Goal: Transaction & Acquisition: Purchase product/service

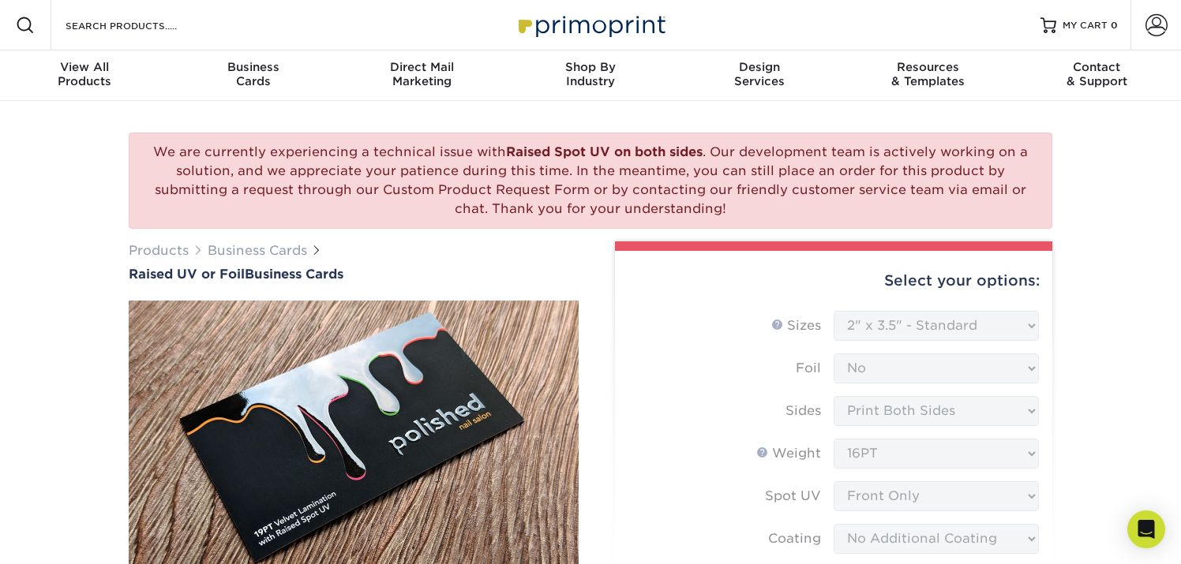
select select "2.00x3.50"
select select "upload"
select select "500* – $216.00"
select select "028e9ad4-f42b-42cd-b8a3-fa699623ed4c"
select select "286991"
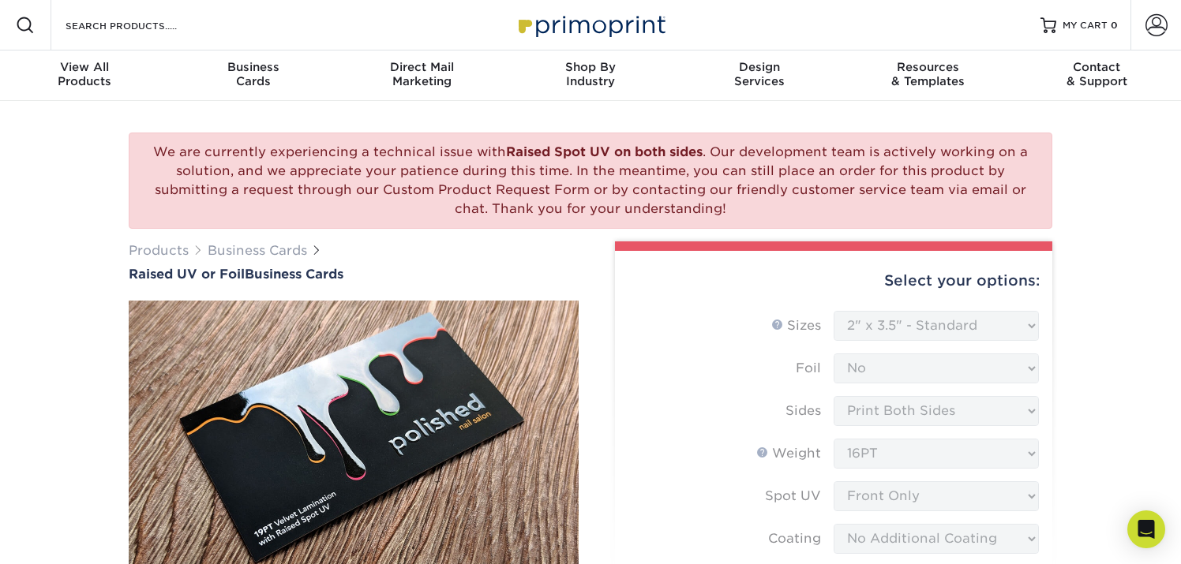
select select "03"
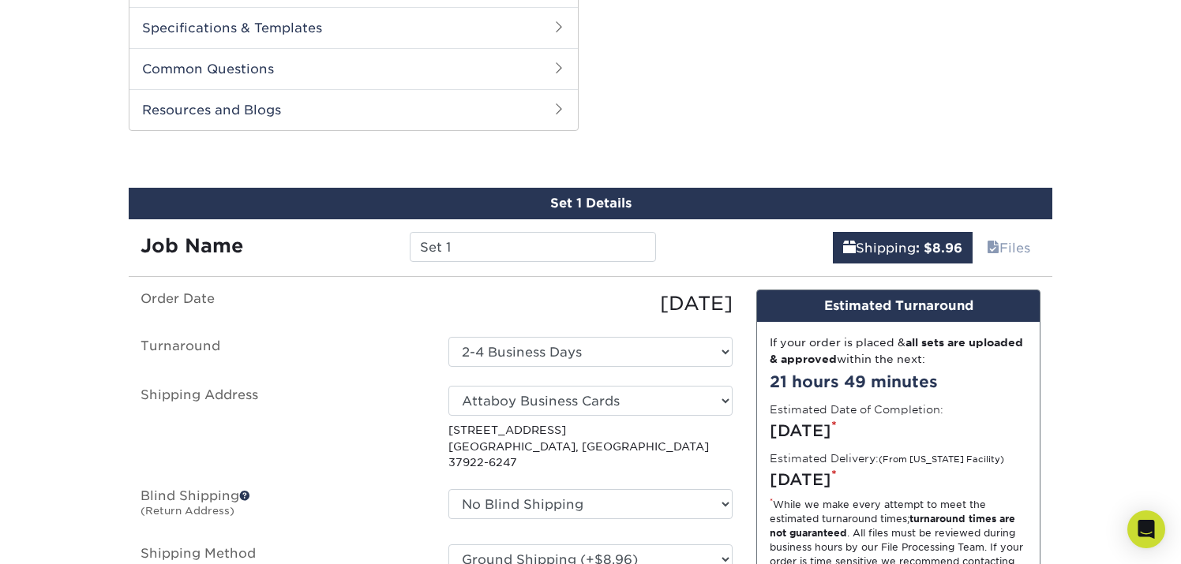
scroll to position [1244, 0]
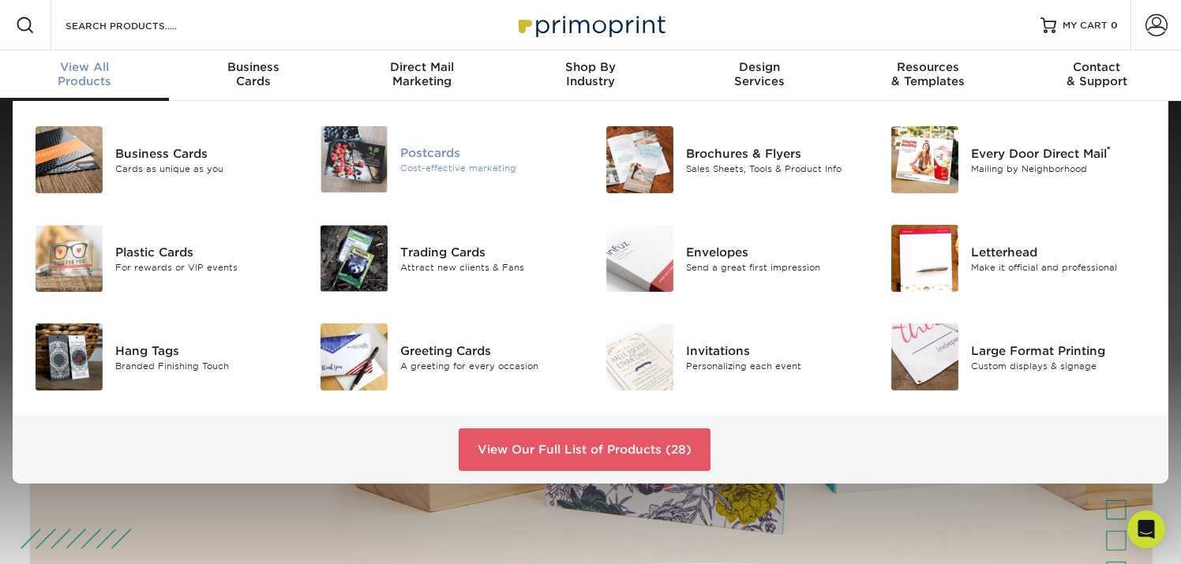
click at [441, 174] on div "Cost-effective marketing" at bounding box center [489, 168] width 178 height 13
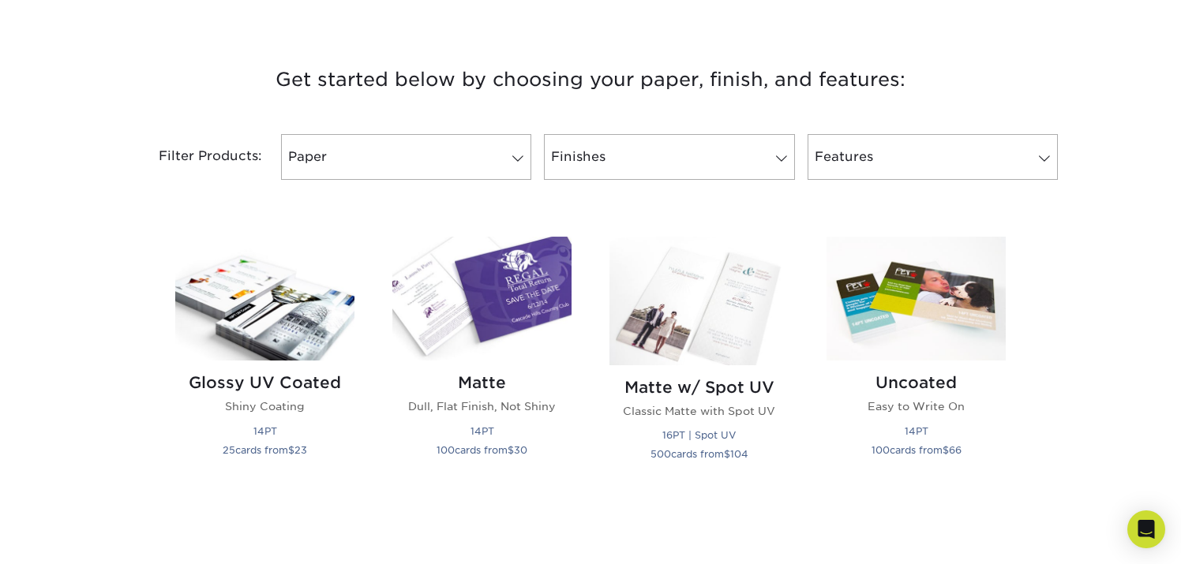
scroll to position [591, 0]
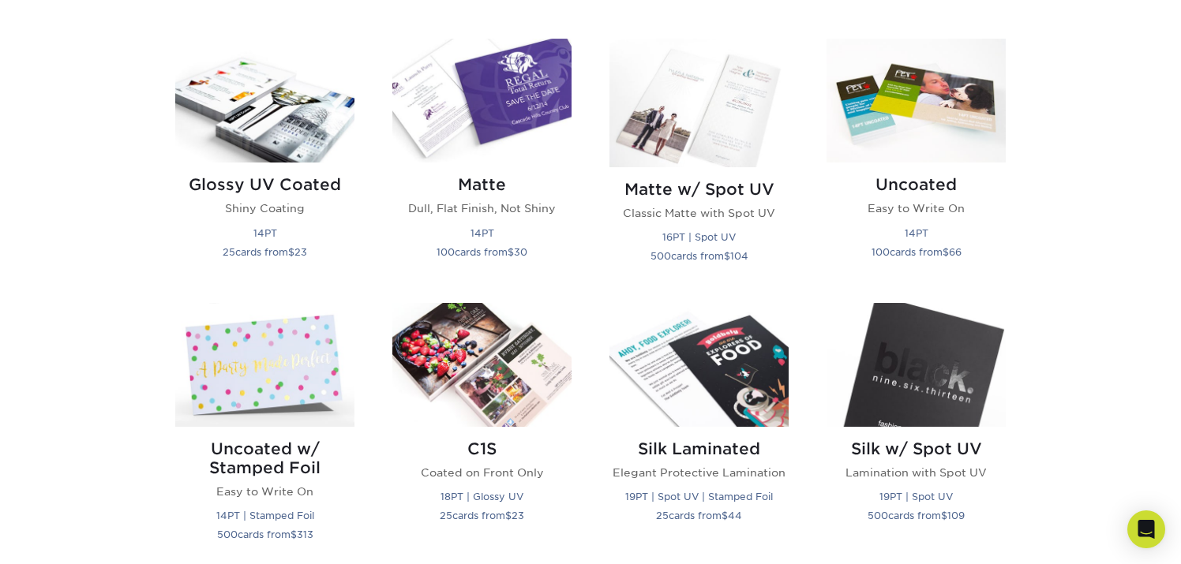
scroll to position [772, 0]
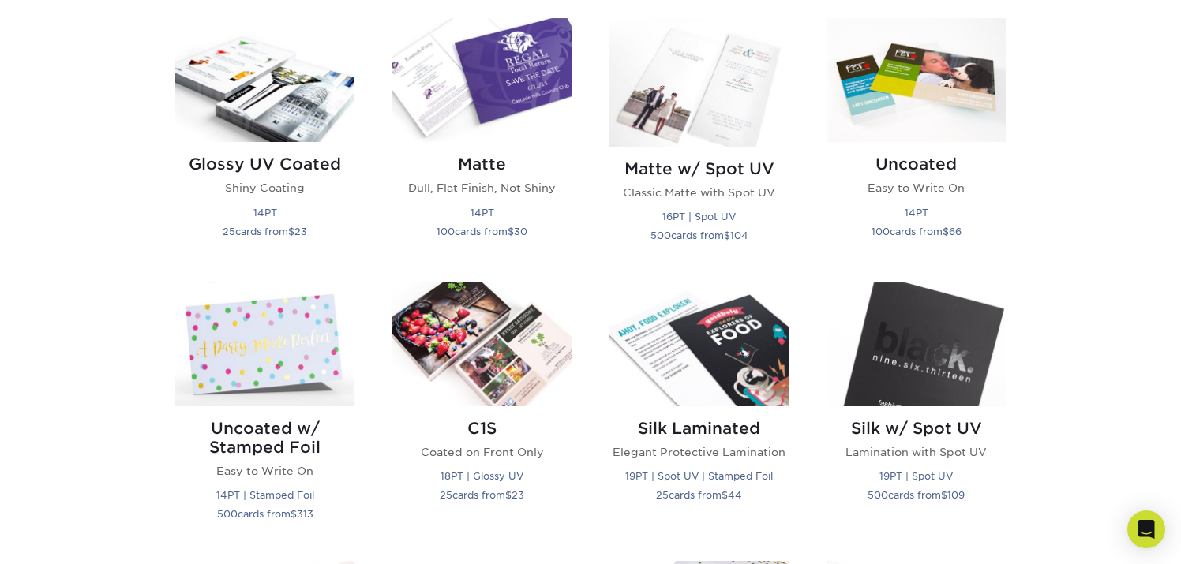
scroll to position [785, 0]
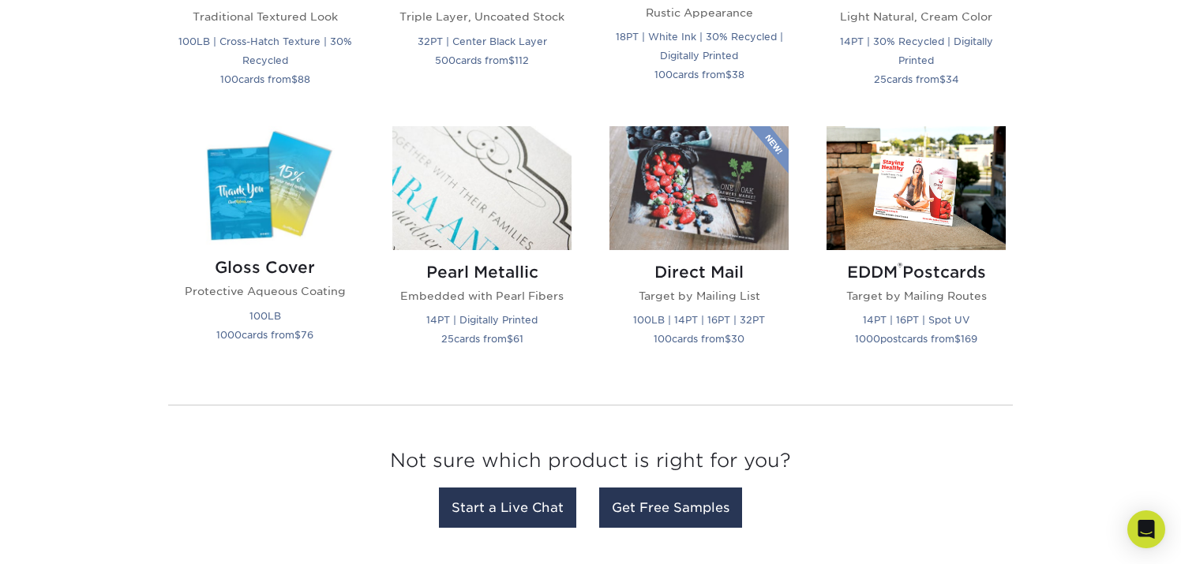
scroll to position [2076, 0]
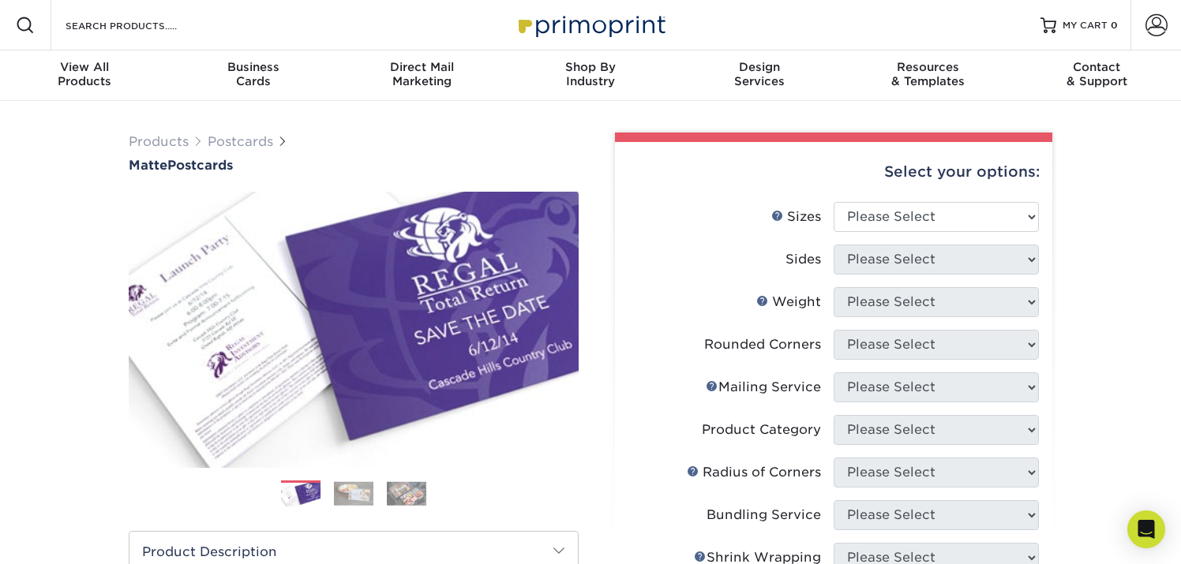
click at [1134, 178] on div "Products Postcards Matte Postcards Next $" at bounding box center [590, 564] width 1181 height 926
click at [1138, 194] on div "Products Postcards Matte Postcards Next $" at bounding box center [590, 564] width 1181 height 926
click at [1126, 166] on div "Products Postcards Matte Postcards Next $" at bounding box center [590, 564] width 1181 height 926
click at [1124, 197] on div "Products Postcards Matte Postcards Next $" at bounding box center [590, 564] width 1181 height 926
click at [1124, 279] on div "Products Postcards Matte Postcards Next $" at bounding box center [590, 564] width 1181 height 926
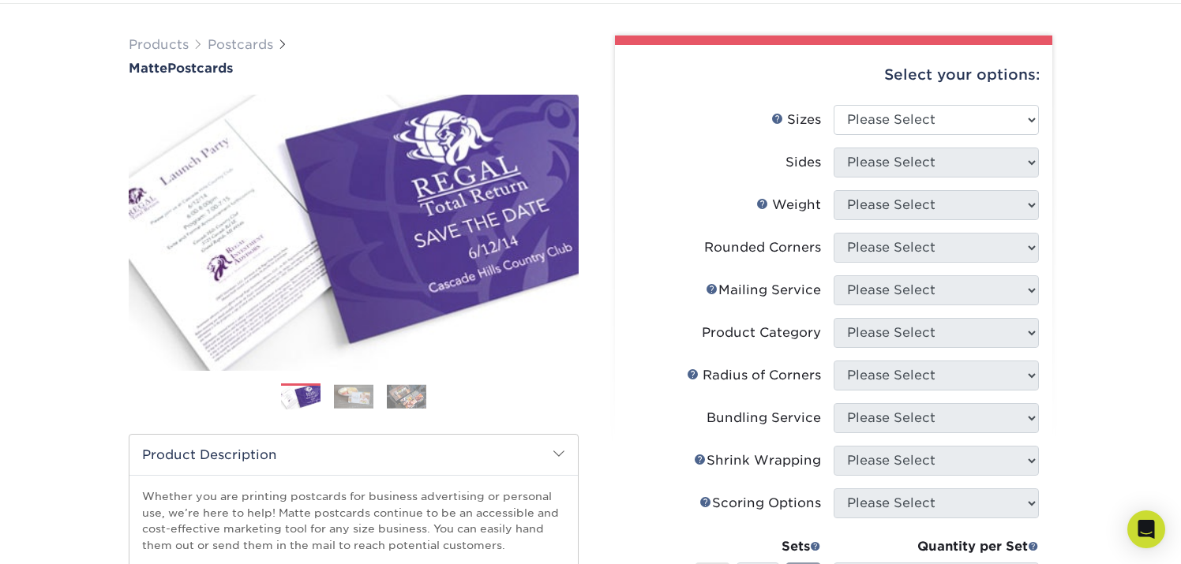
scroll to position [110, 0]
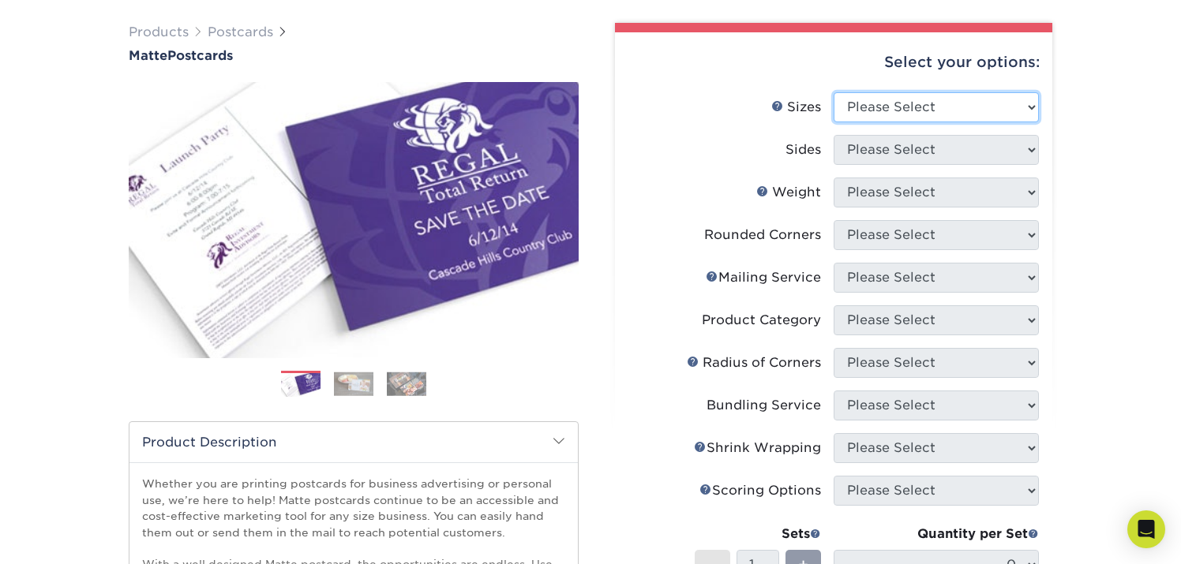
click at [873, 104] on select "Please Select 1.5" x 7" 2" x 4" 2" x 6" 2" x 7" 2" x 8" 2.12" x 5.5" 2.125" x 5…" at bounding box center [936, 107] width 205 height 30
select select "4.00x6.00"
click at [834, 92] on select "Please Select 1.5" x 7" 2" x 4" 2" x 6" 2" x 7" 2" x 8" 2.12" x 5.5" 2.125" x 5…" at bounding box center [936, 107] width 205 height 30
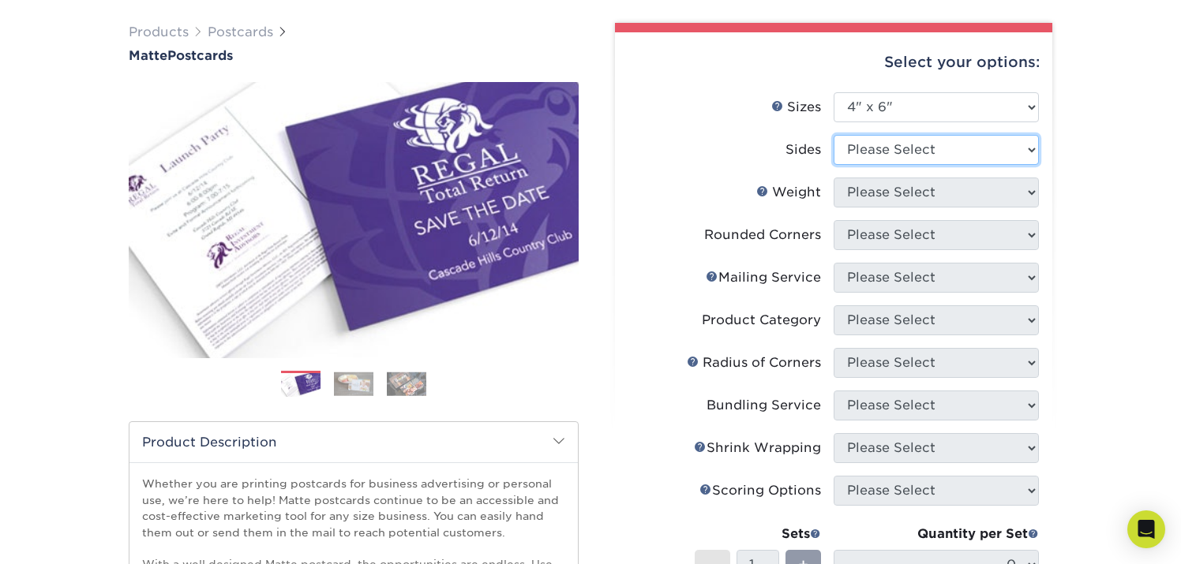
click at [904, 157] on select "Please Select Print Both Sides Print Front Only" at bounding box center [936, 150] width 205 height 30
select select "13abbda7-1d64-4f25-8bb2-c179b224825d"
click at [834, 135] on select "Please Select Print Both Sides Print Front Only" at bounding box center [936, 150] width 205 height 30
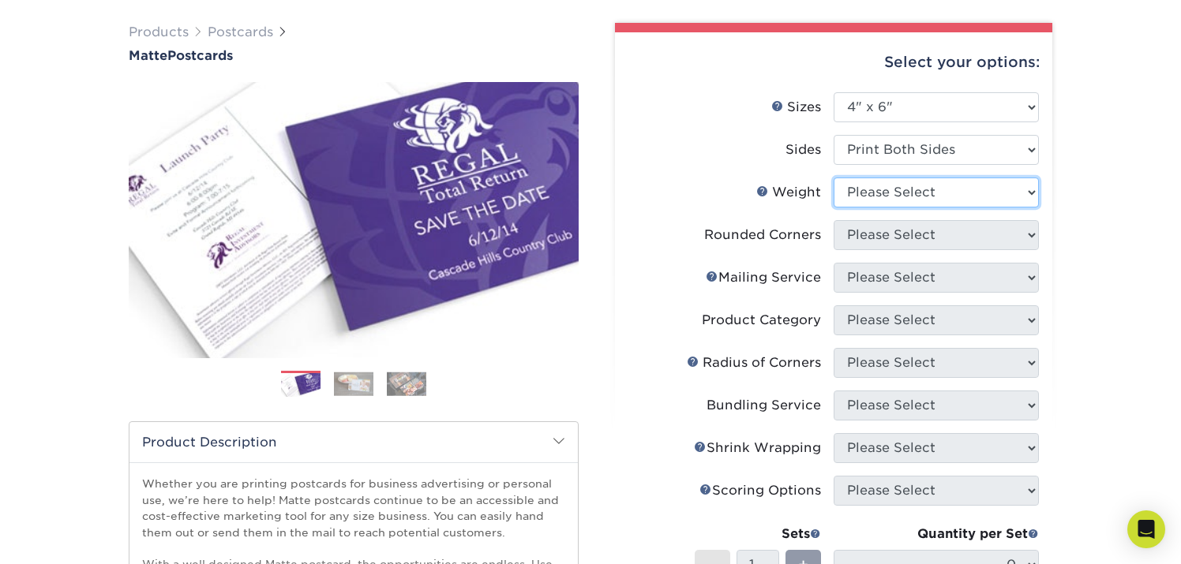
click at [921, 187] on select "Please Select 16PT 14PT" at bounding box center [936, 193] width 205 height 30
select select "16PT"
click at [834, 178] on select "Please Select 16PT 14PT" at bounding box center [936, 193] width 205 height 30
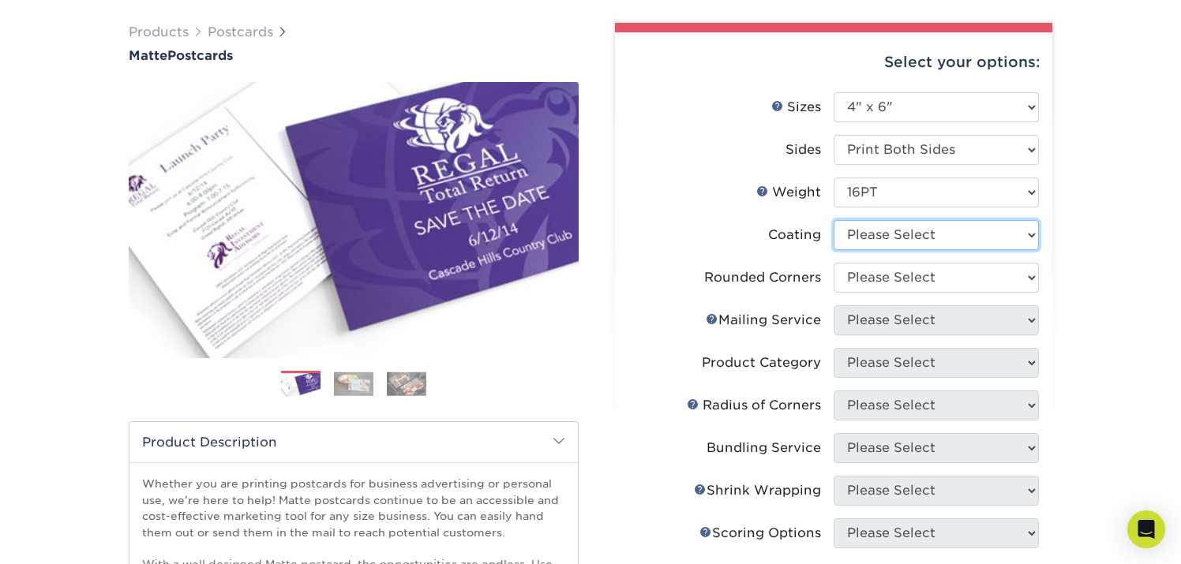
click at [913, 231] on select at bounding box center [936, 235] width 205 height 30
select select "121bb7b5-3b4d-429f-bd8d-bbf80e953313"
click at [834, 220] on select at bounding box center [936, 235] width 205 height 30
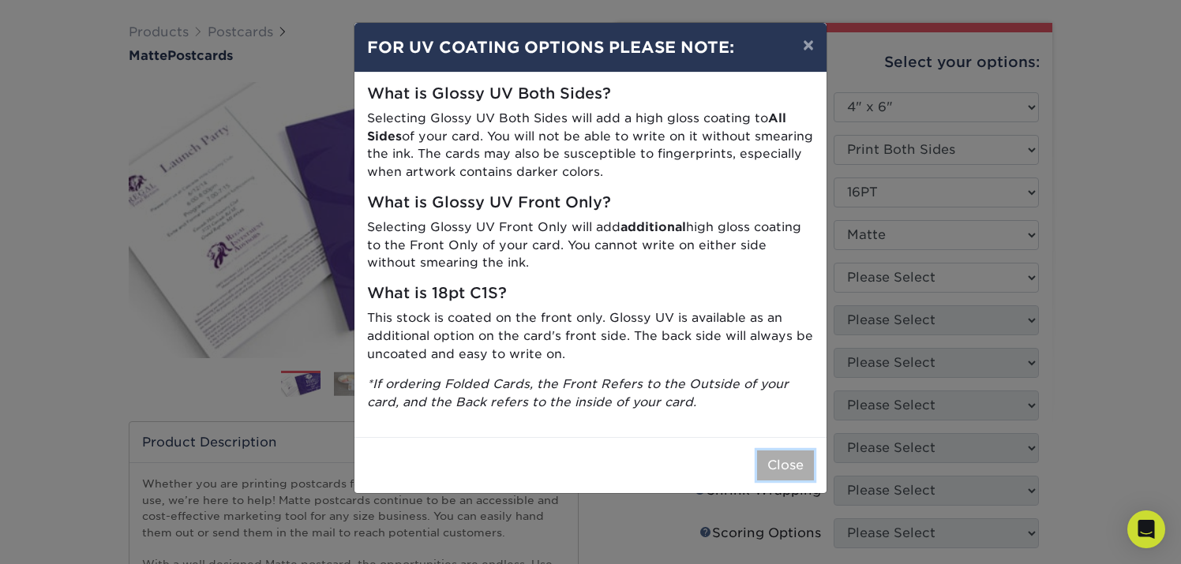
click at [785, 463] on button "Close" at bounding box center [785, 466] width 57 height 30
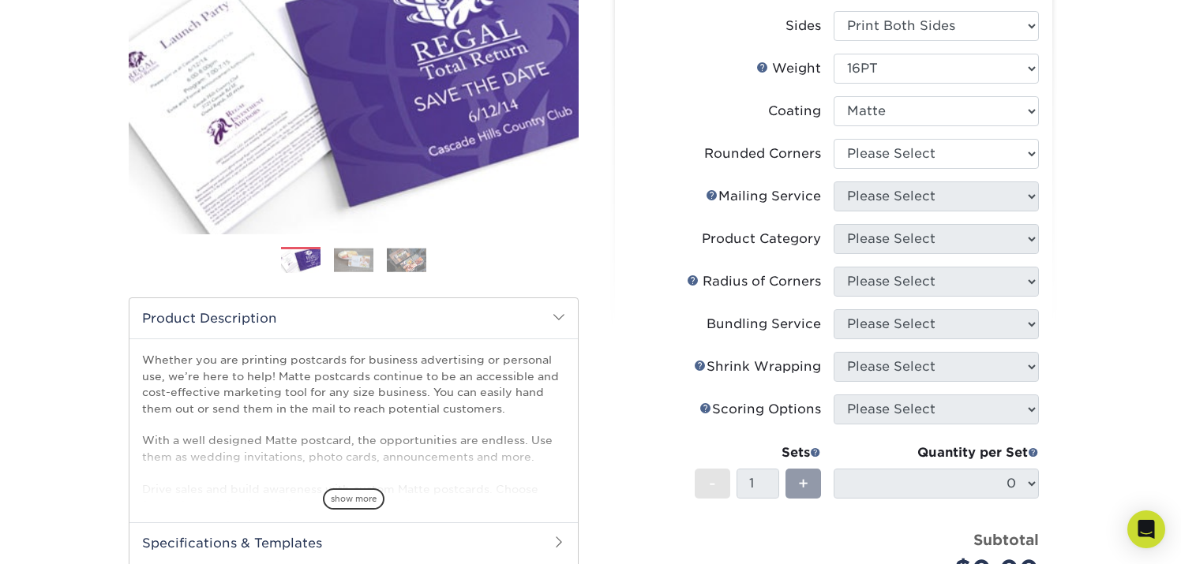
scroll to position [262, 0]
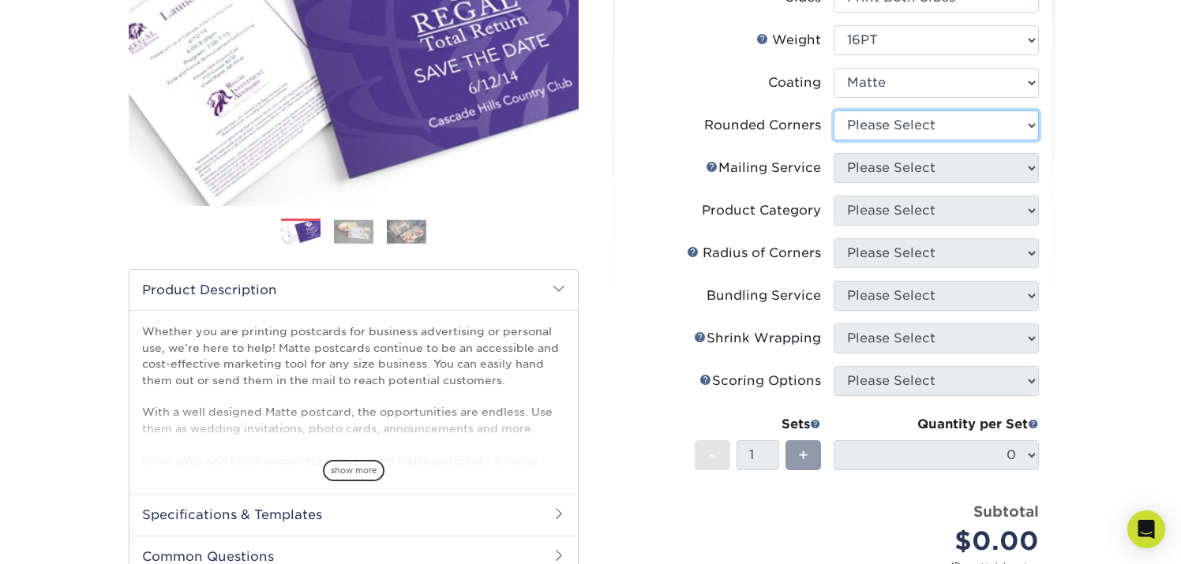
click at [973, 130] on select "Please Select Yes - Round 4 Corners No" at bounding box center [936, 126] width 205 height 30
select select "0"
click at [834, 111] on select "Please Select Yes - Round 4 Corners No" at bounding box center [936, 126] width 205 height 30
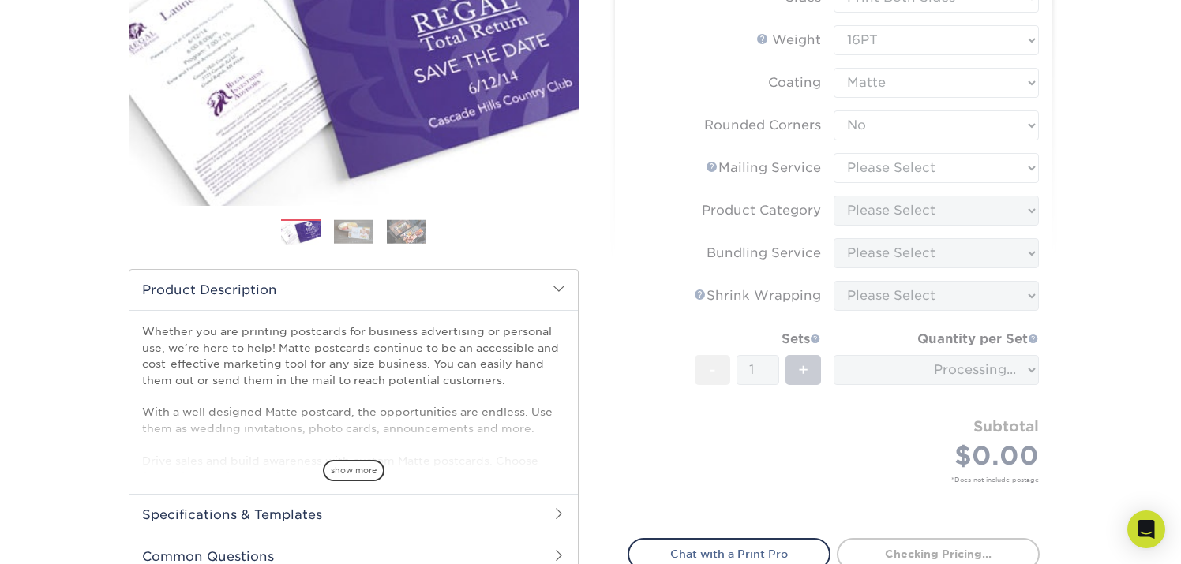
click at [936, 171] on form "Sizes Help Sizes Please Select 1.5" x 7" 2" x 4" 2" x 6" 2" x 7" 2" x 8" 2.12" …" at bounding box center [834, 230] width 412 height 580
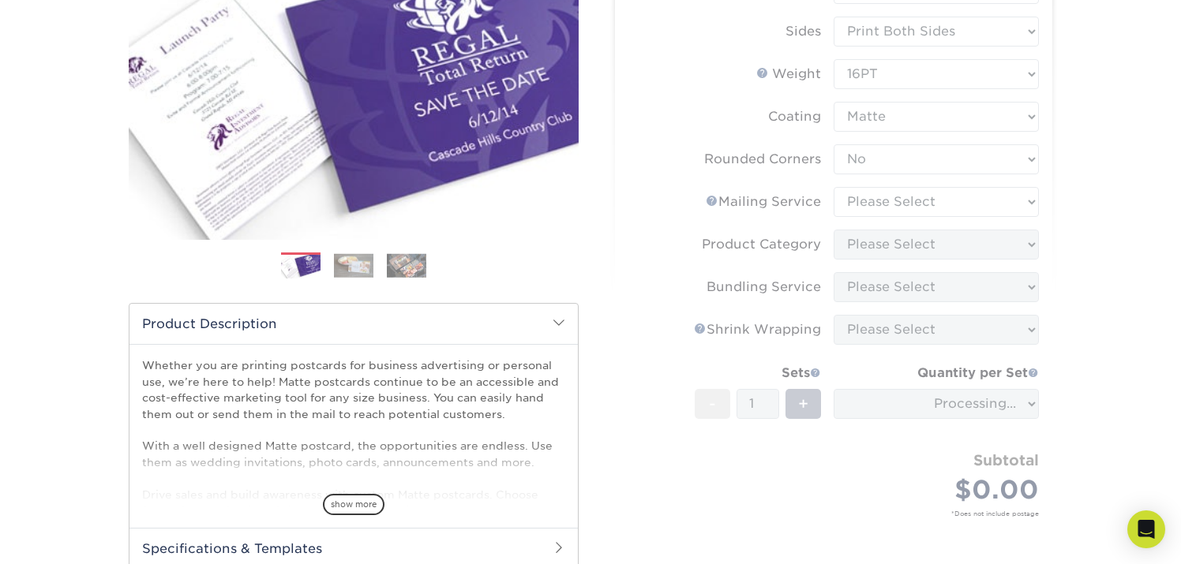
scroll to position [227, 0]
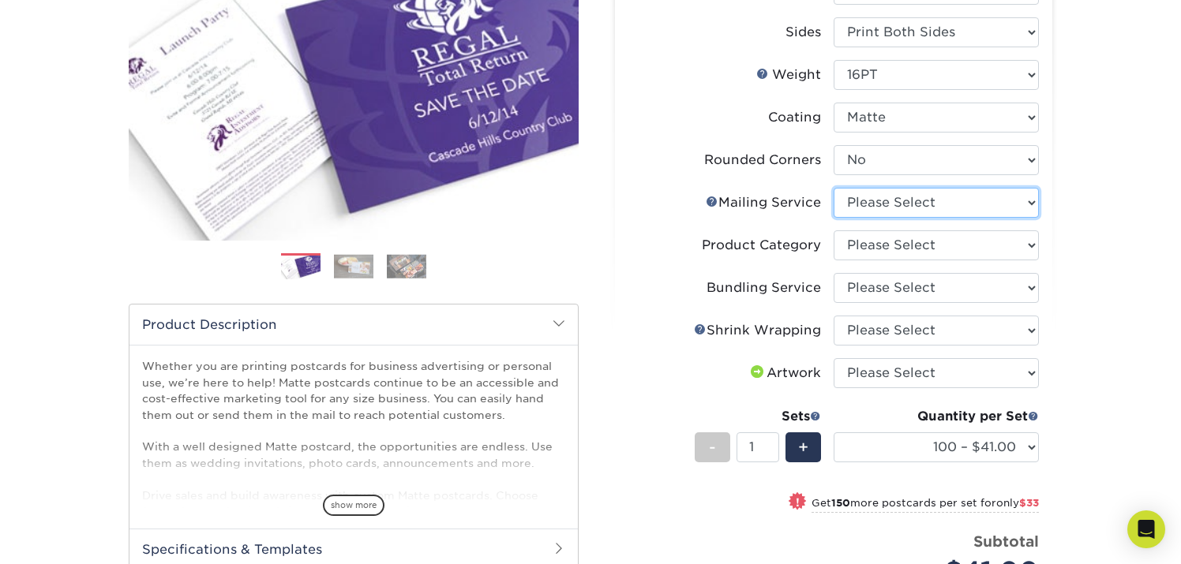
click at [946, 194] on select "Please Select No Direct Mailing Service No, I will mail/stamp/imprint Direct Ma…" at bounding box center [936, 203] width 205 height 30
select select "3e5e9bdd-d78a-4c28-a41d-fe1407925ca6"
click at [834, 188] on select "Please Select No Direct Mailing Service No, I will mail/stamp/imprint Direct Ma…" at bounding box center [936, 203] width 205 height 30
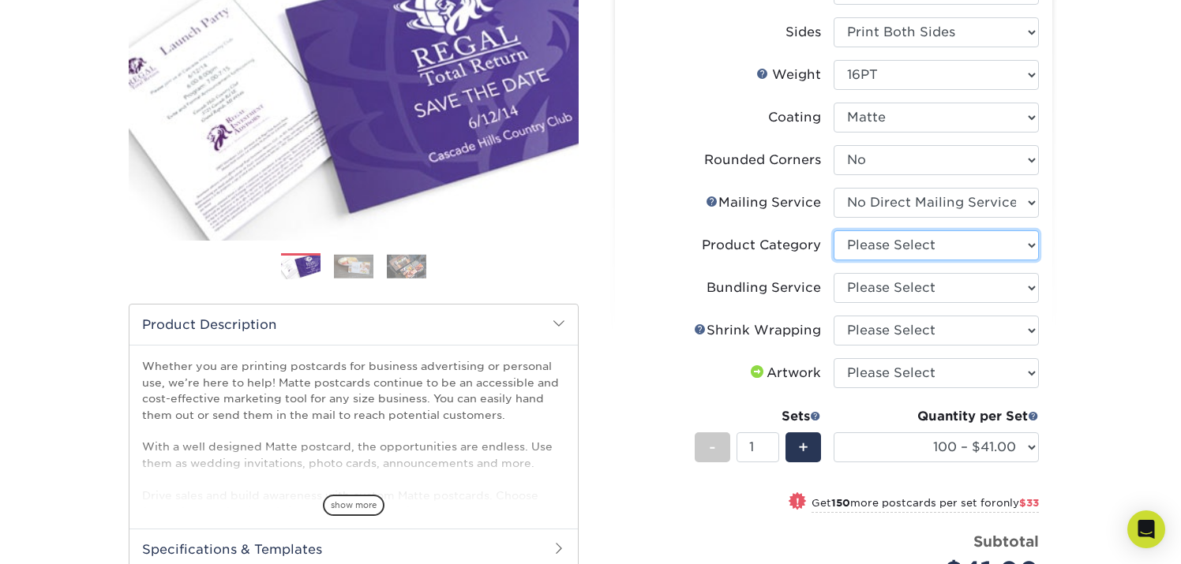
click at [914, 249] on select "Please Select Postcards" at bounding box center [936, 246] width 205 height 30
select select "9b7272e0-d6c8-4c3c-8e97-d3a1bcdab858"
click at [834, 231] on select "Please Select Postcards" at bounding box center [936, 246] width 205 height 30
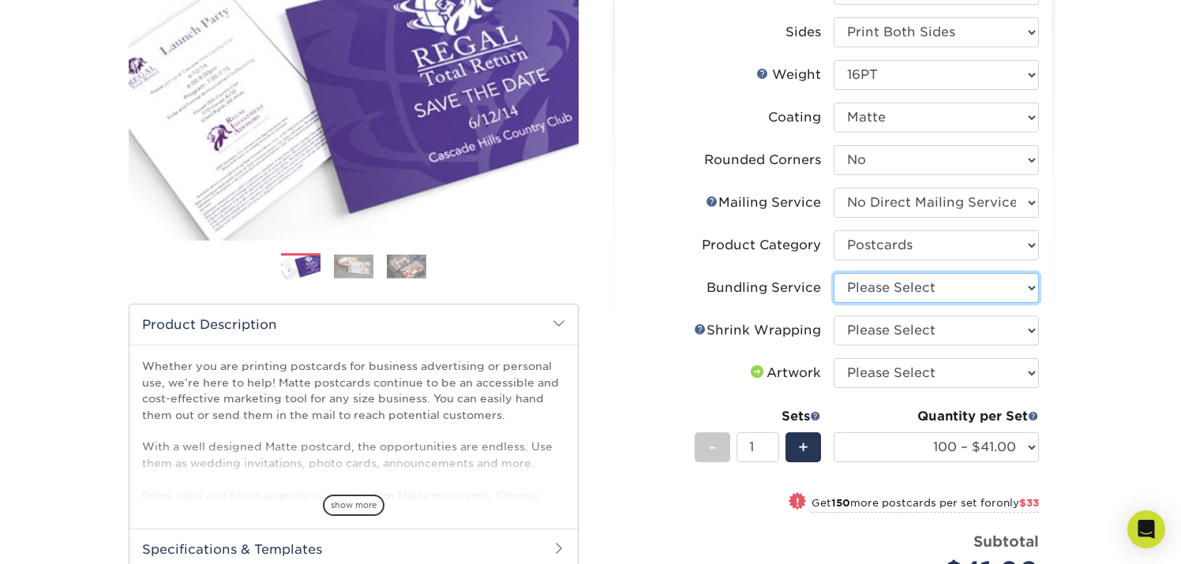
click at [905, 288] on select "Please Select No Bundling Services Yes, Bundles of 50 (+2 Days) Yes, Bundles of…" at bounding box center [936, 288] width 205 height 30
select select "58689abb-25c0-461c-a4c3-a80b627d6649"
click at [834, 273] on select "Please Select No Bundling Services Yes, Bundles of 50 (+2 Days) Yes, Bundles of…" at bounding box center [936, 288] width 205 height 30
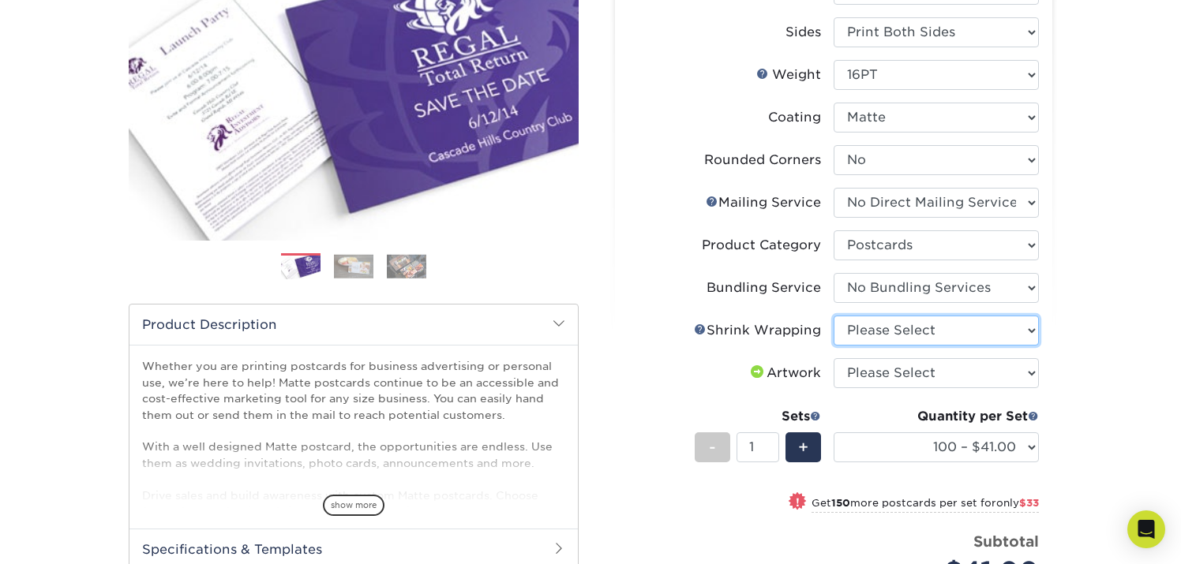
click at [902, 331] on select "Please Select No Shrink Wrapping Shrink Wrap 100 Per Package Shrink Wrap 50 Per…" at bounding box center [936, 331] width 205 height 30
select select "c8749376-e7da-41d0-b3dc-647faf84d907"
click at [834, 316] on select "Please Select No Shrink Wrapping Shrink Wrap 100 Per Package Shrink Wrap 50 Per…" at bounding box center [936, 331] width 205 height 30
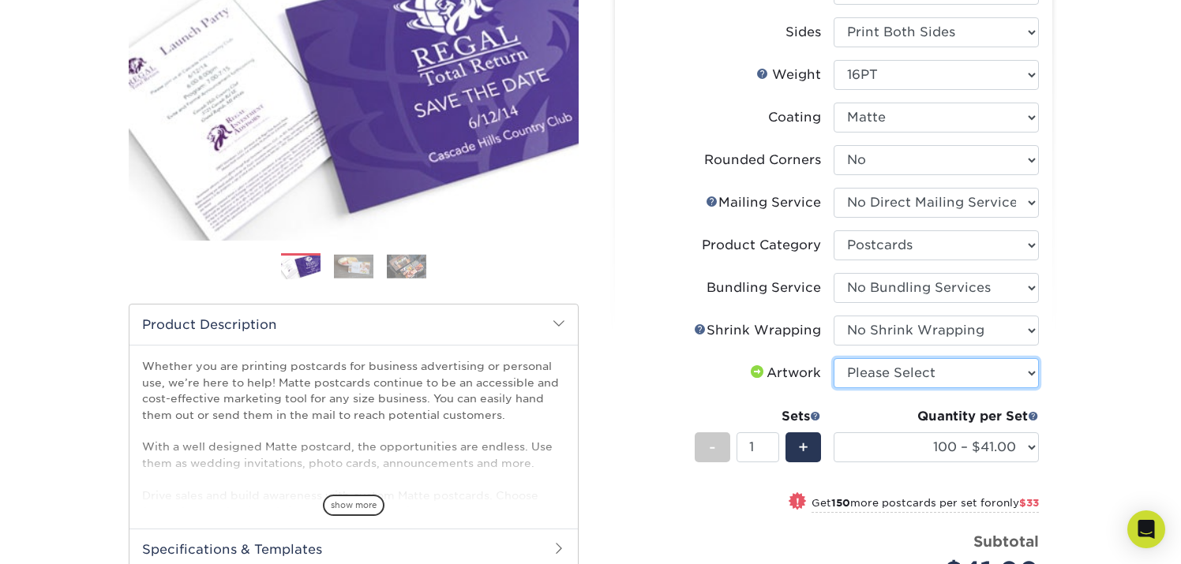
click at [903, 370] on select "Please Select I will upload files I need a design - $150" at bounding box center [936, 373] width 205 height 30
select select "upload"
click at [834, 358] on select "Please Select I will upload files I need a design - $150" at bounding box center [936, 373] width 205 height 30
click at [1093, 303] on div "Products Postcards Matte Postcards Next $" at bounding box center [590, 356] width 1181 height 964
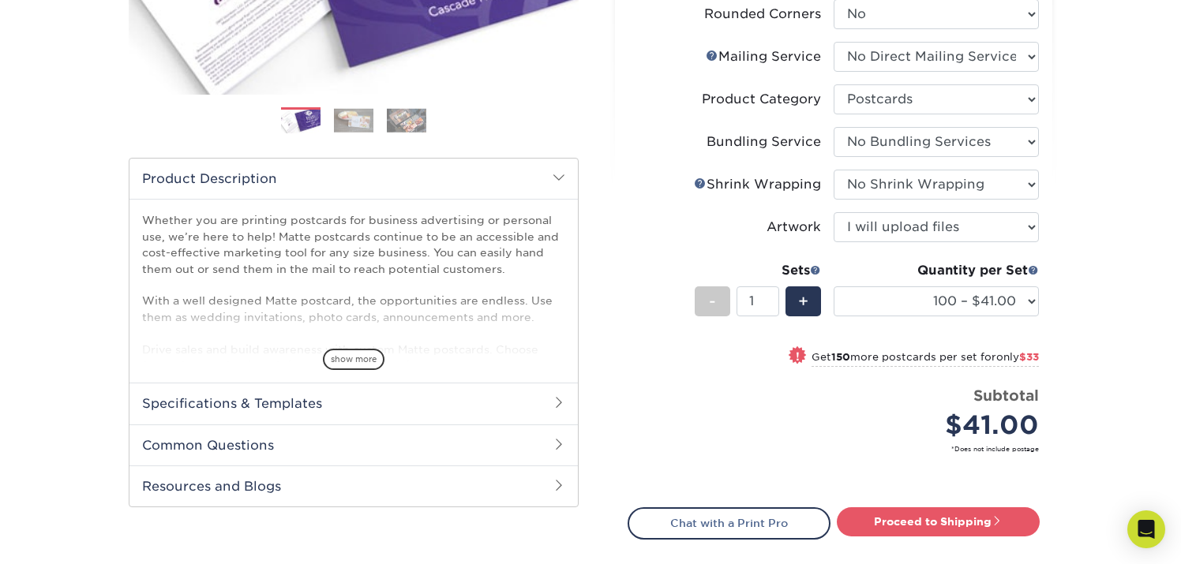
scroll to position [387, 0]
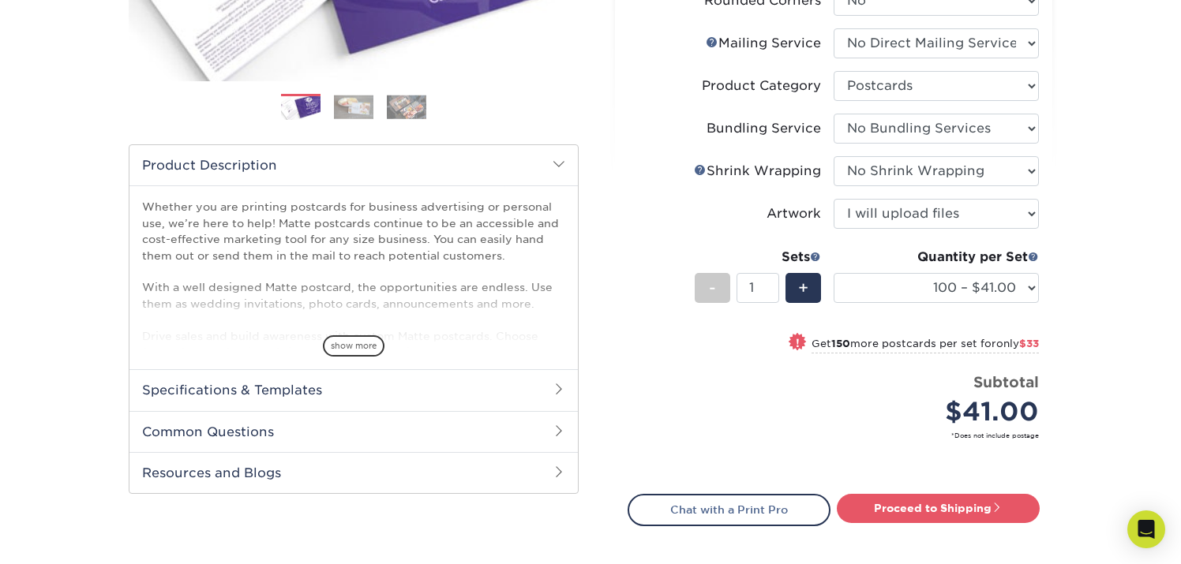
click at [1097, 268] on div "Products Postcards Matte Postcards Next $" at bounding box center [590, 196] width 1181 height 964
click at [1097, 296] on div "Products Postcards Matte Postcards Next $" at bounding box center [590, 196] width 1181 height 964
click at [1100, 301] on div "Products Postcards Matte Postcards Next $" at bounding box center [590, 196] width 1181 height 964
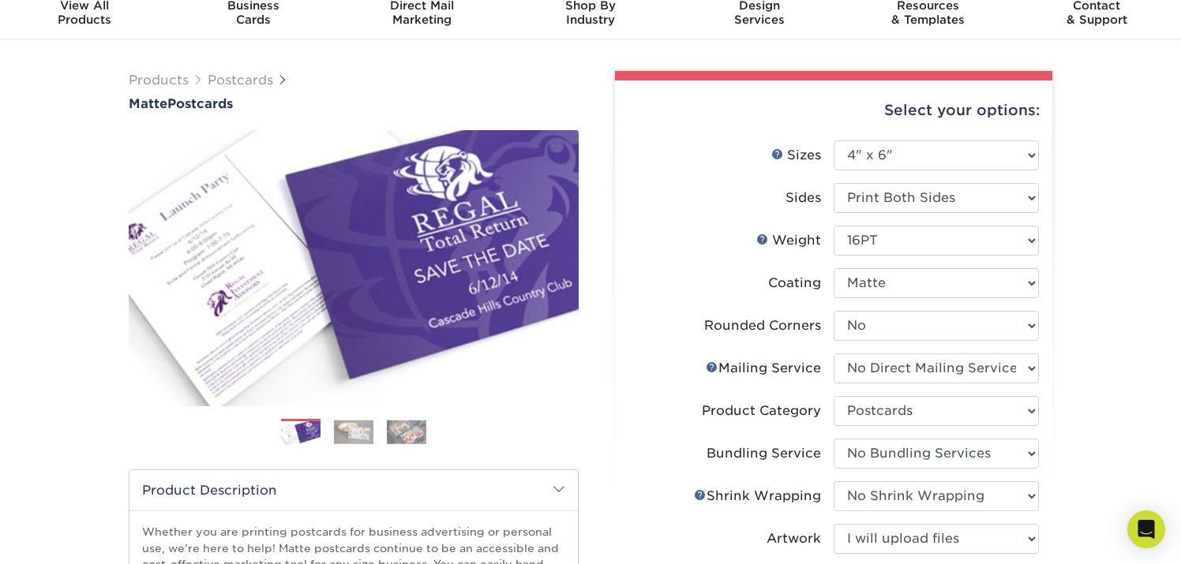
scroll to position [63, 0]
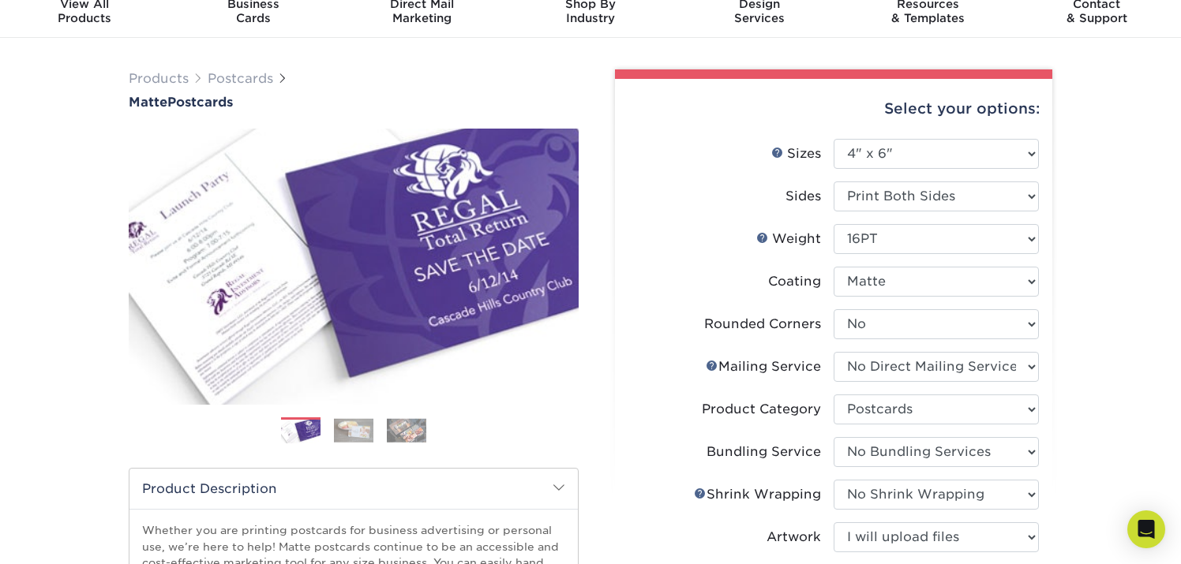
click at [351, 424] on img at bounding box center [353, 430] width 39 height 24
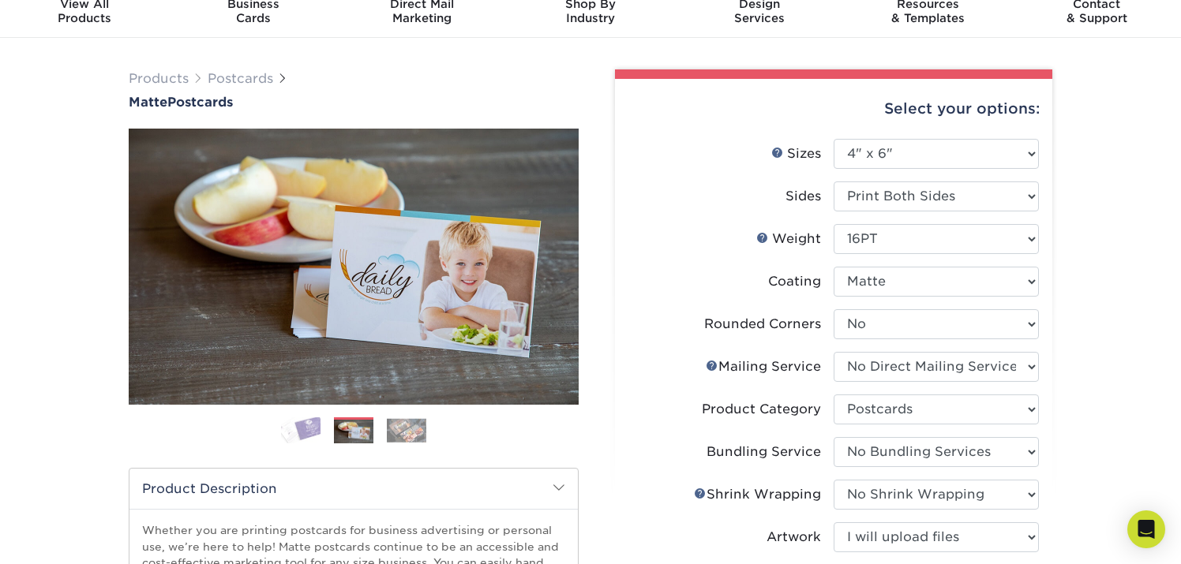
click at [404, 429] on img at bounding box center [406, 430] width 39 height 24
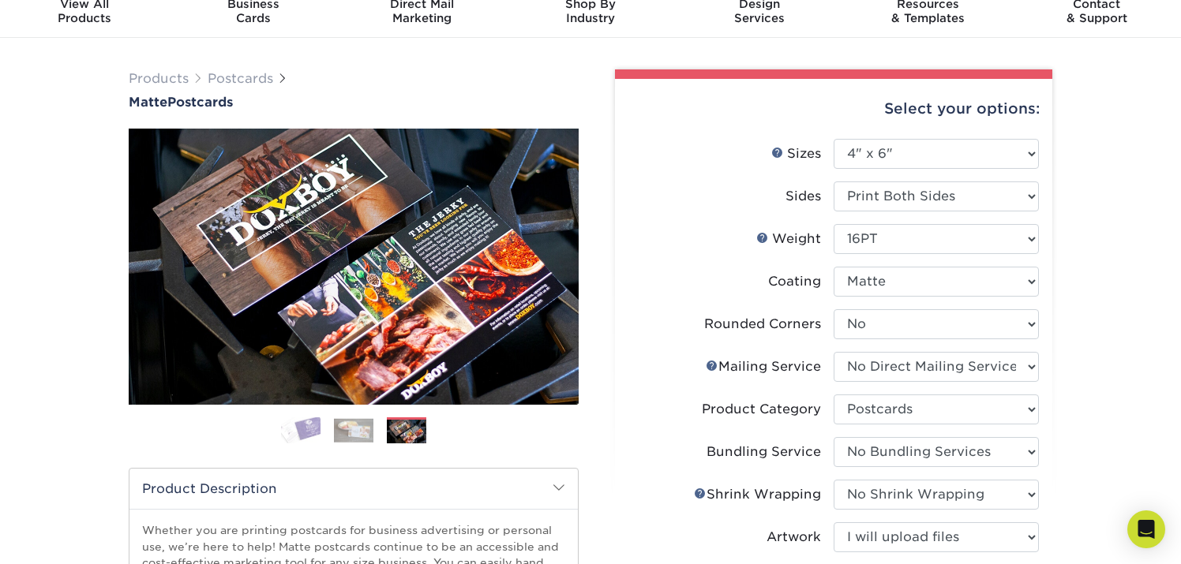
click at [295, 422] on img at bounding box center [300, 431] width 39 height 28
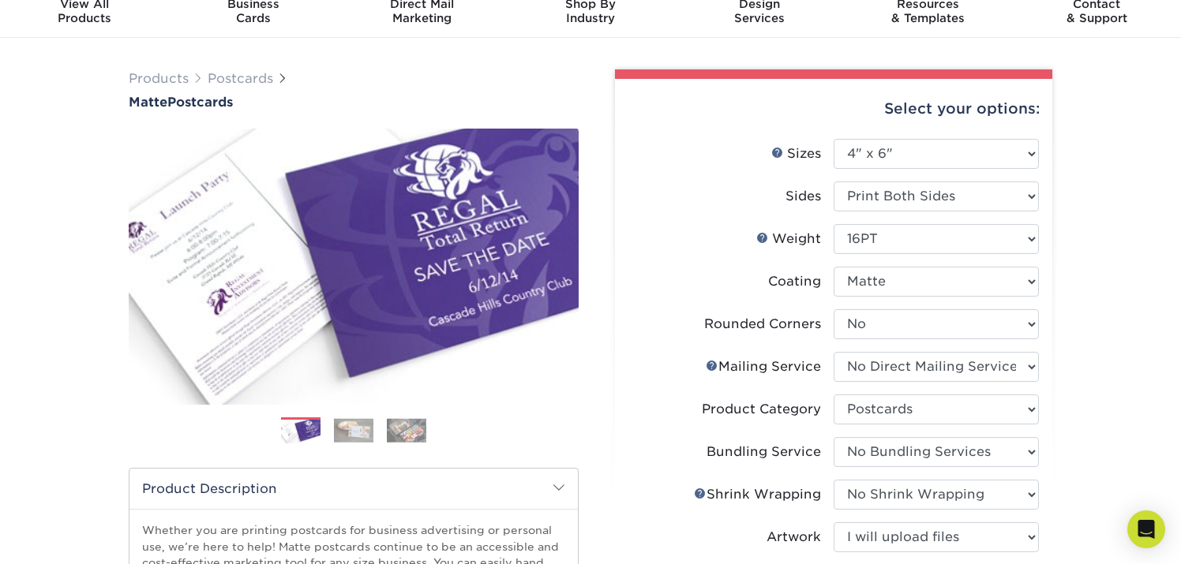
click at [1112, 222] on div "Products Postcards Matte Postcards Next $" at bounding box center [590, 520] width 1181 height 964
click at [1112, 160] on div "Products Postcards Matte Postcards Next $" at bounding box center [590, 520] width 1181 height 964
click at [1117, 226] on div "Products Postcards Matte Postcards Next $" at bounding box center [590, 520] width 1181 height 964
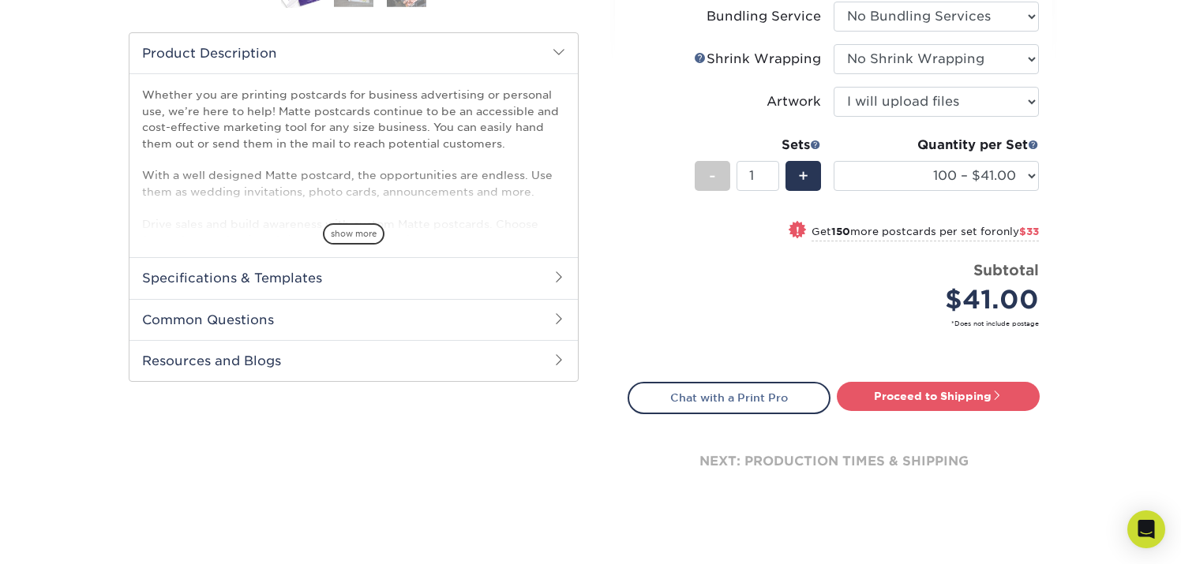
scroll to position [503, 0]
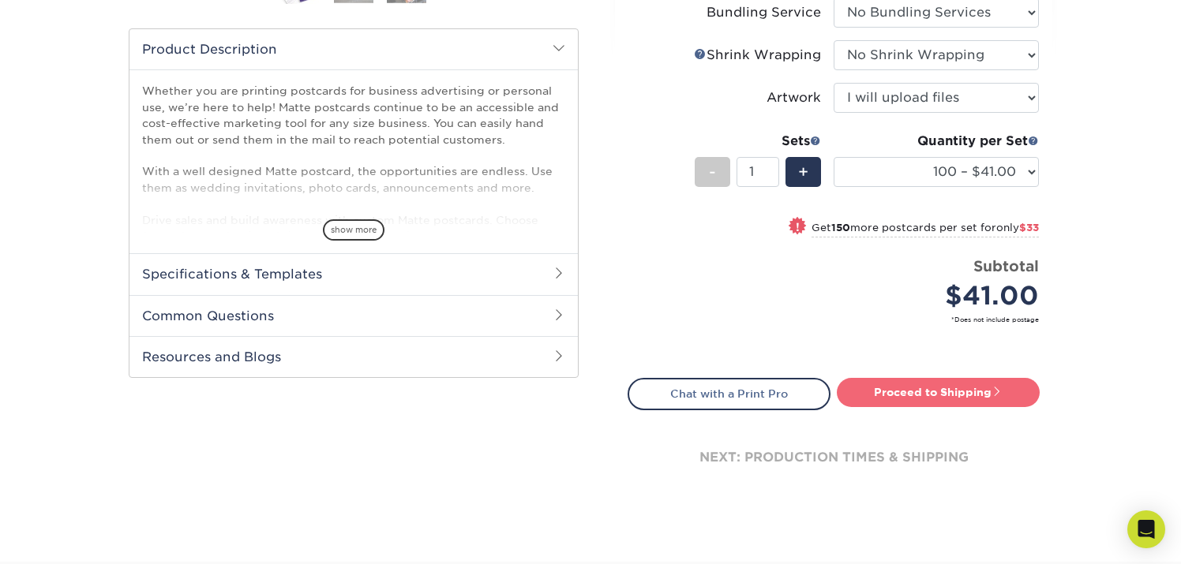
click at [950, 388] on link "Proceed to Shipping" at bounding box center [938, 392] width 203 height 28
type input "Set 1"
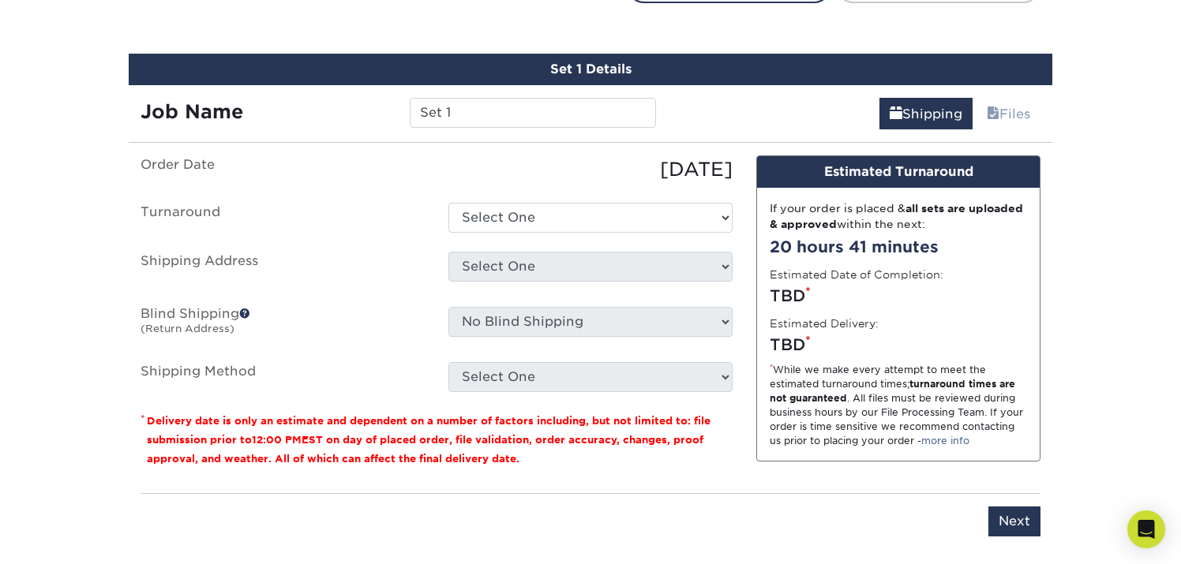
scroll to position [924, 0]
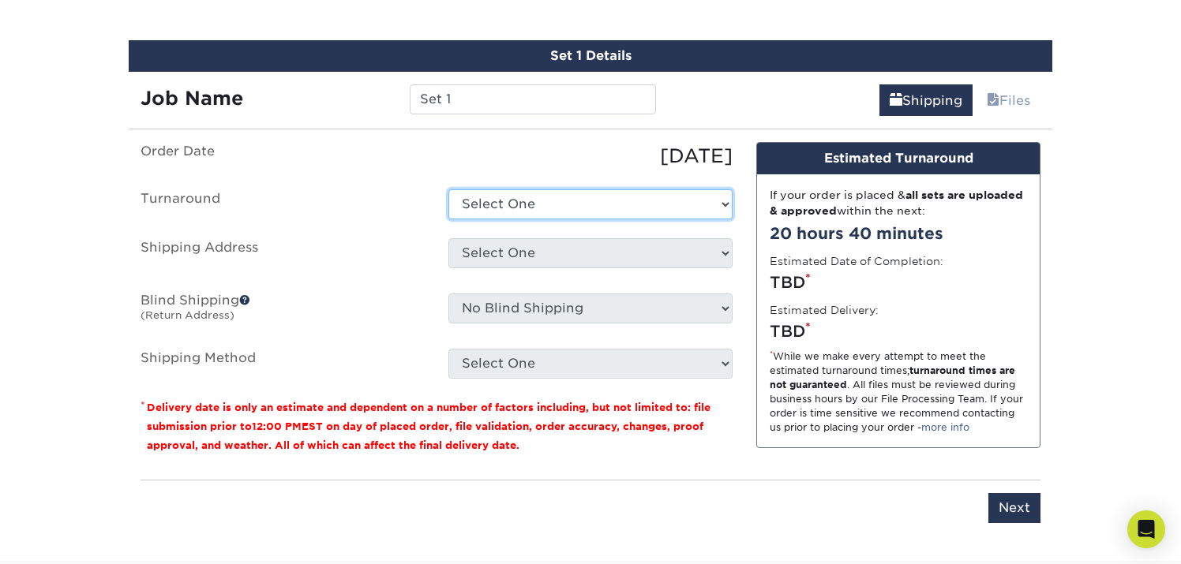
click at [613, 195] on select "Select One 2-4 Business Days 2 Day Next Business Day" at bounding box center [590, 204] width 284 height 30
select select "73cfd1c5-b137-4543-9d73-c99ca6e029ab"
click at [448, 189] on select "Select One 2-4 Business Days 2 Day Next Business Day" at bounding box center [590, 204] width 284 height 30
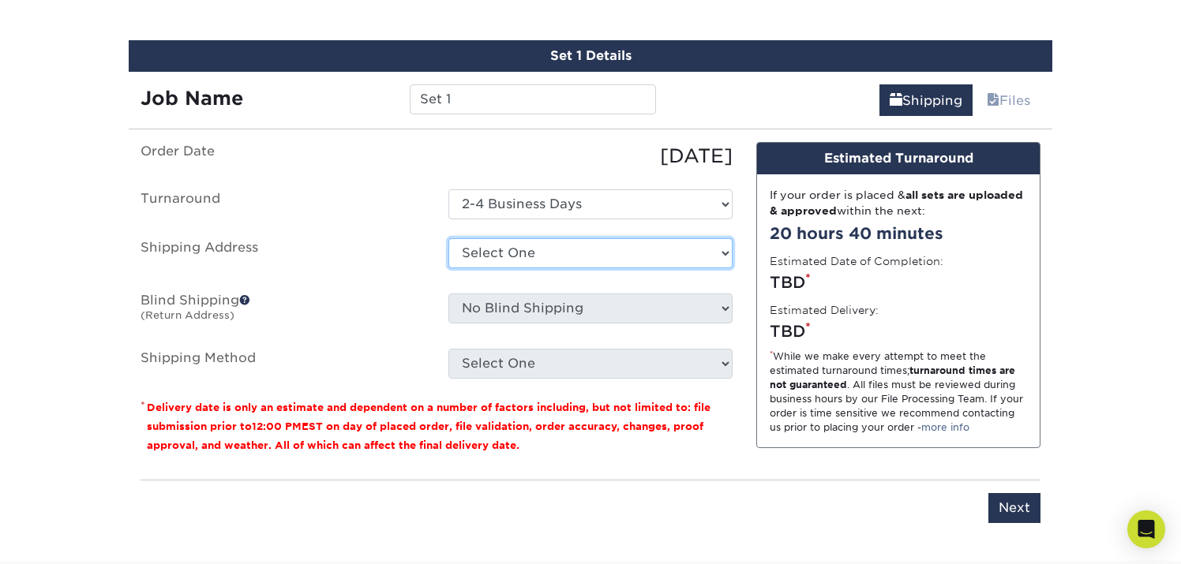
click at [583, 257] on select "Select One Attaboy Business Cards + Add New Address - Login" at bounding box center [590, 253] width 284 height 30
select select "286991"
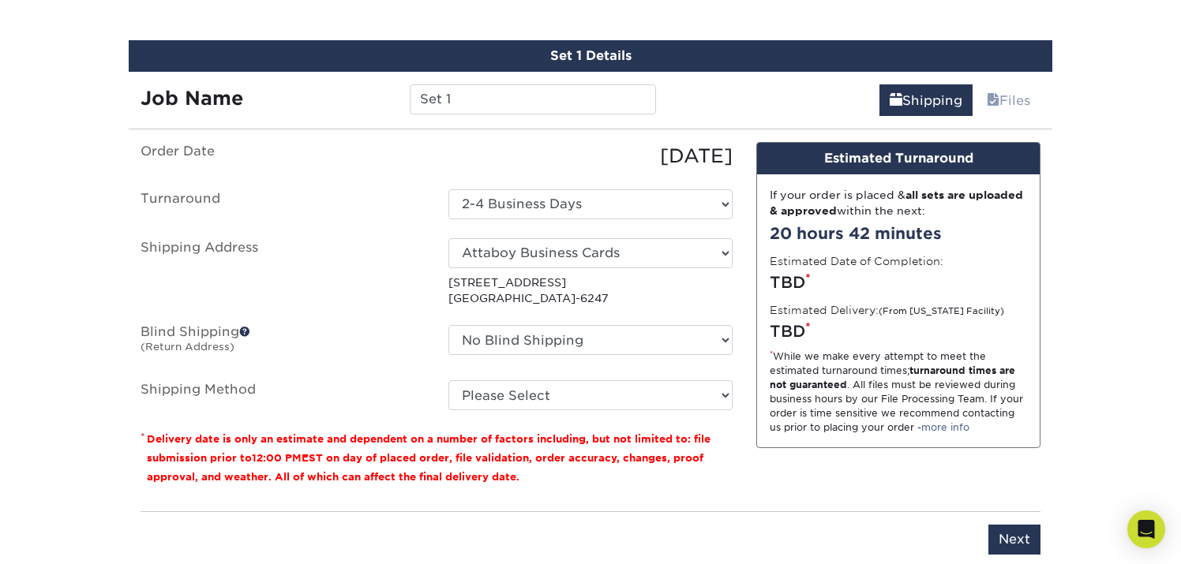
scroll to position [965, 0]
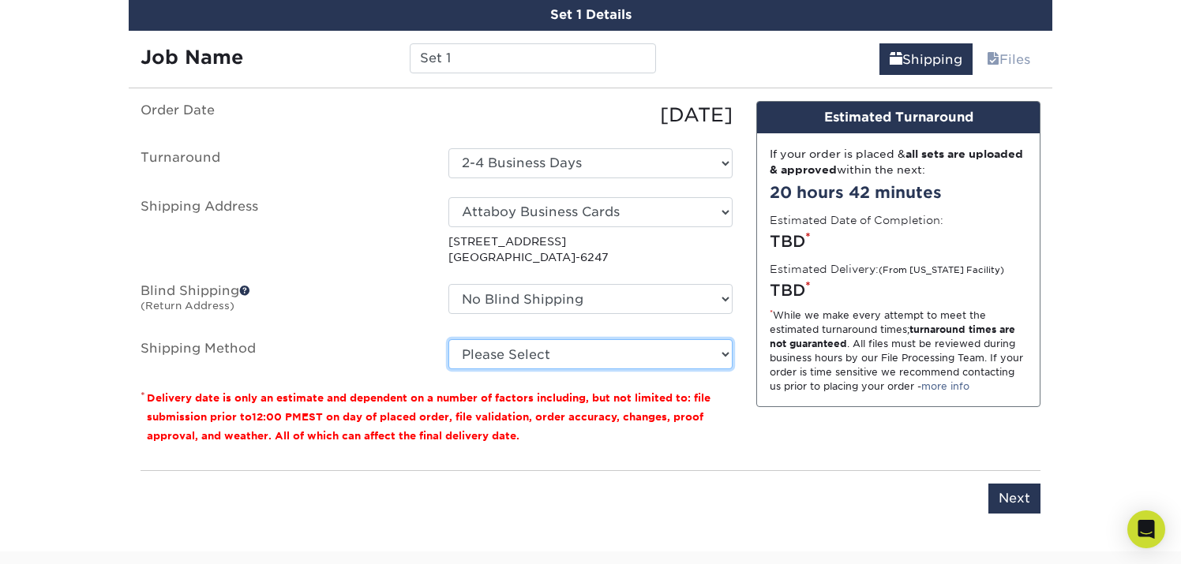
click at [468, 356] on select "Please Select Ground Shipping (+$24.37) 3 Day Shipping Service (+$31.11) 2 Day …" at bounding box center [590, 354] width 284 height 30
click at [272, 254] on label "Shipping Address" at bounding box center [283, 231] width 308 height 69
click at [552, 347] on select "Please Select Ground Shipping (+$24.37) 3 Day Shipping Service (+$31.11) 2 Day …" at bounding box center [590, 354] width 284 height 30
select select "03"
click at [448, 339] on select "Please Select Ground Shipping (+$24.37) 3 Day Shipping Service (+$31.11) 2 Day …" at bounding box center [590, 354] width 284 height 30
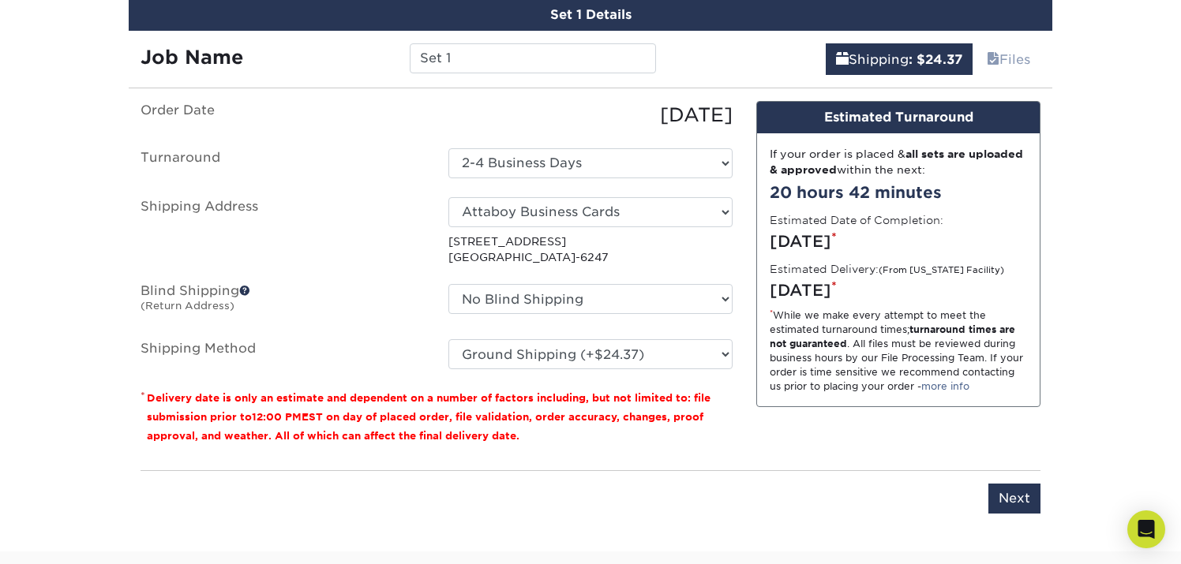
click at [358, 305] on label "Blind Shipping (Return Address)" at bounding box center [283, 302] width 308 height 36
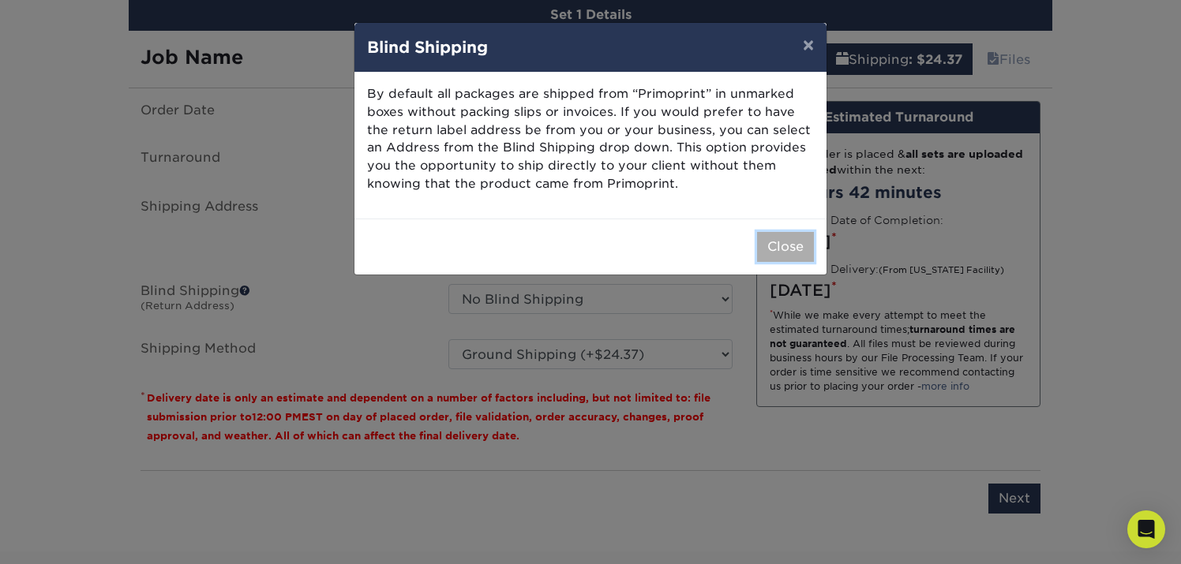
click at [787, 246] on button "Close" at bounding box center [785, 247] width 57 height 30
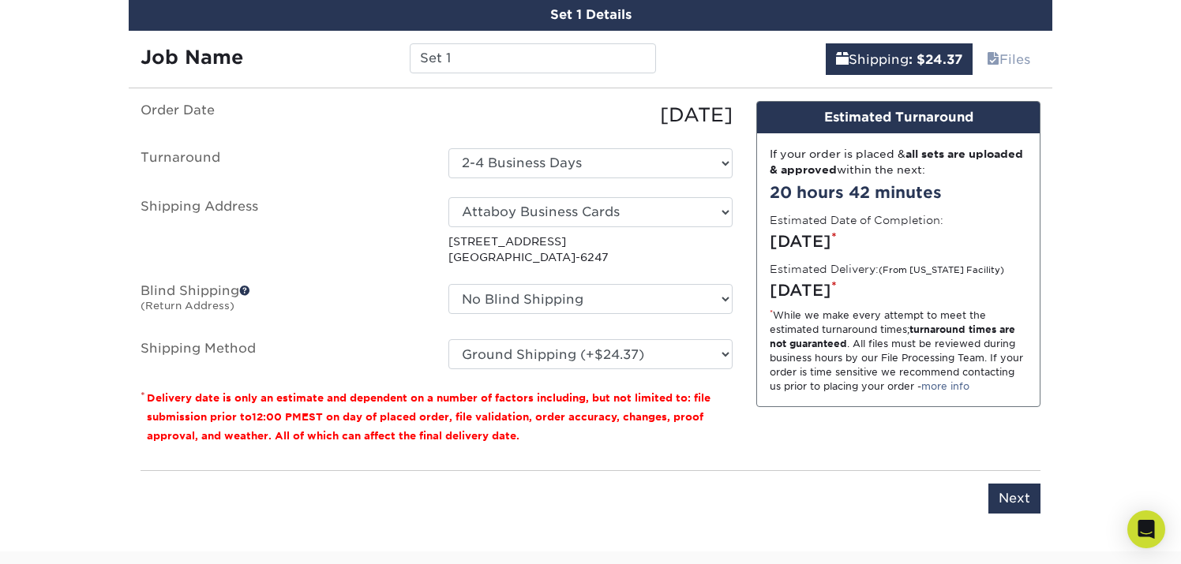
click at [582, 351] on select "Please Select Ground Shipping (+$24.37) 3 Day Shipping Service (+$31.11) 2 Day …" at bounding box center [590, 354] width 284 height 30
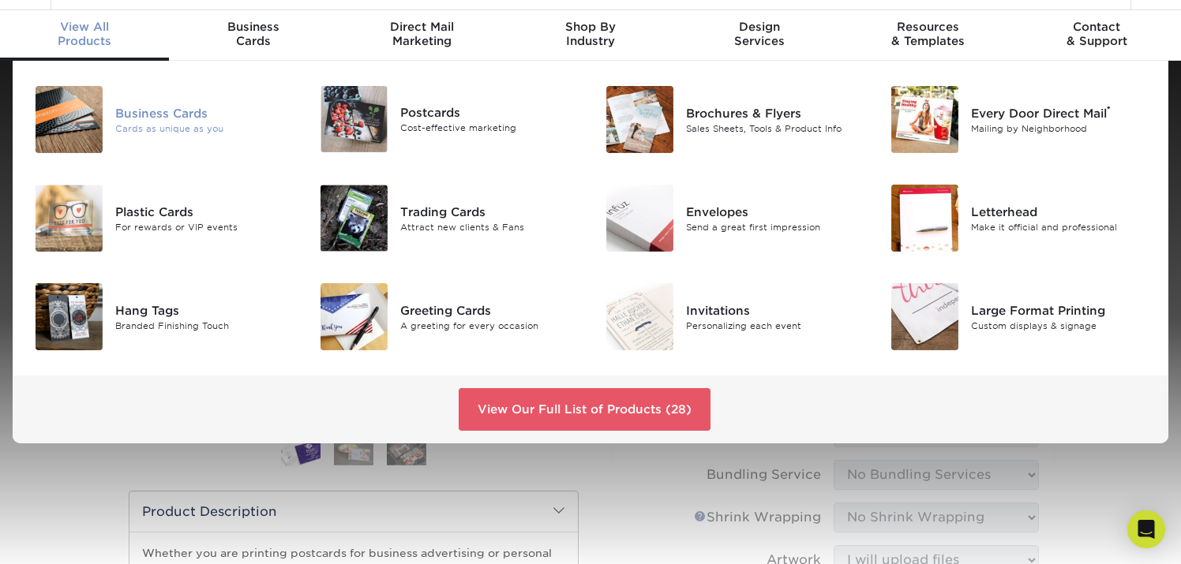
scroll to position [48, 0]
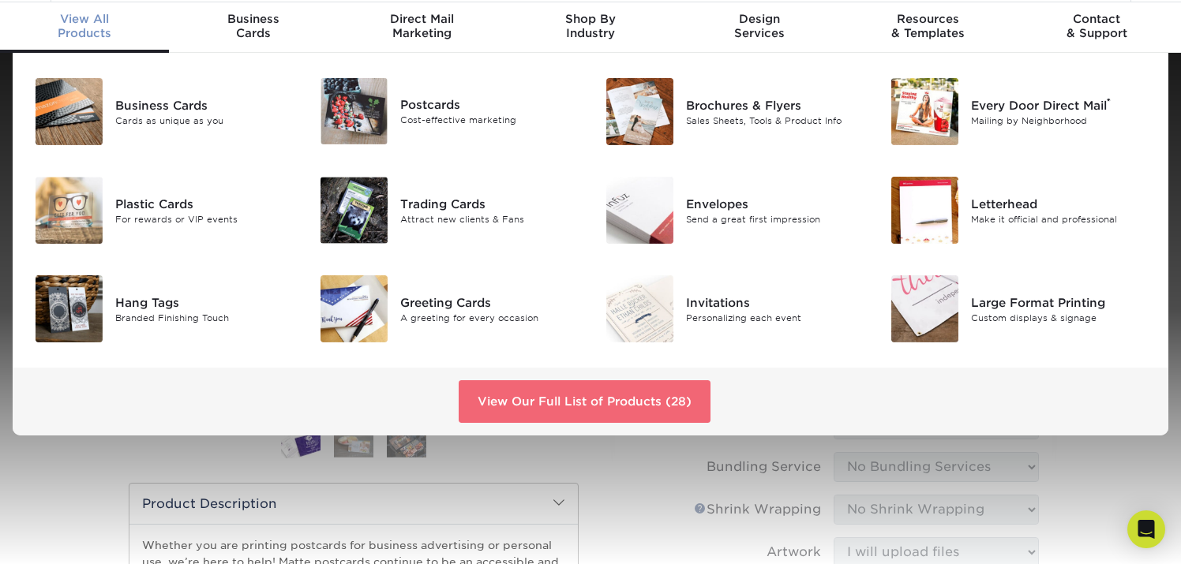
click at [615, 396] on link "View Our Full List of Products (28)" at bounding box center [585, 402] width 252 height 43
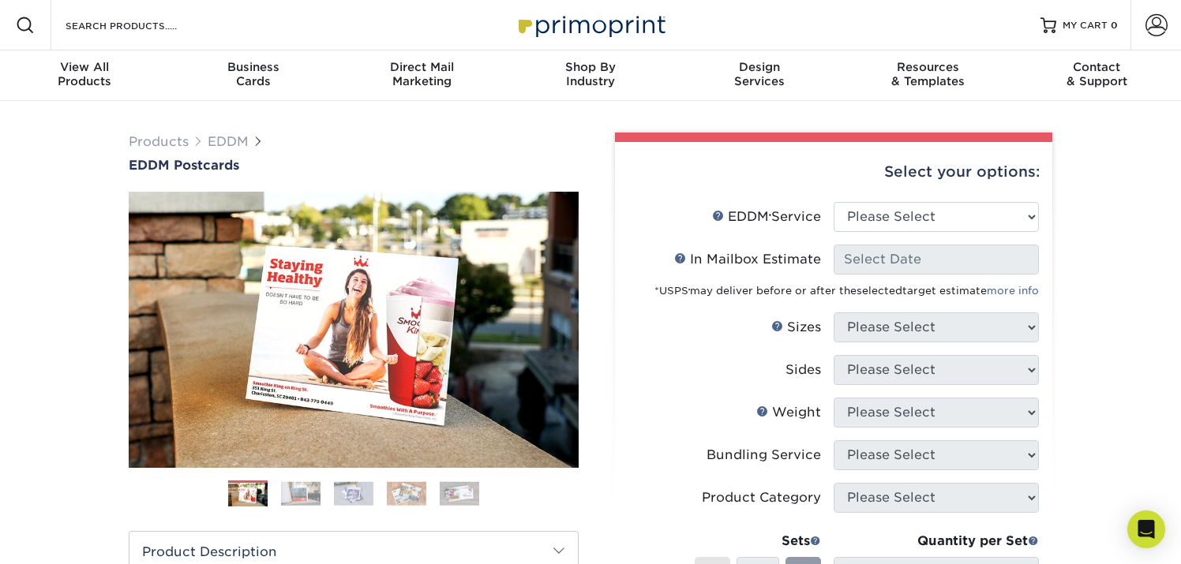
click at [1089, 188] on div "Products EDDM EDDM Postcards Previous Next" at bounding box center [590, 522] width 1181 height 843
click at [952, 219] on select "Please Select Full Service Print Only" at bounding box center [936, 217] width 205 height 30
select select "full_service"
click at [834, 202] on select "Please Select Full Service Print Only" at bounding box center [936, 217] width 205 height 30
select select "-1"
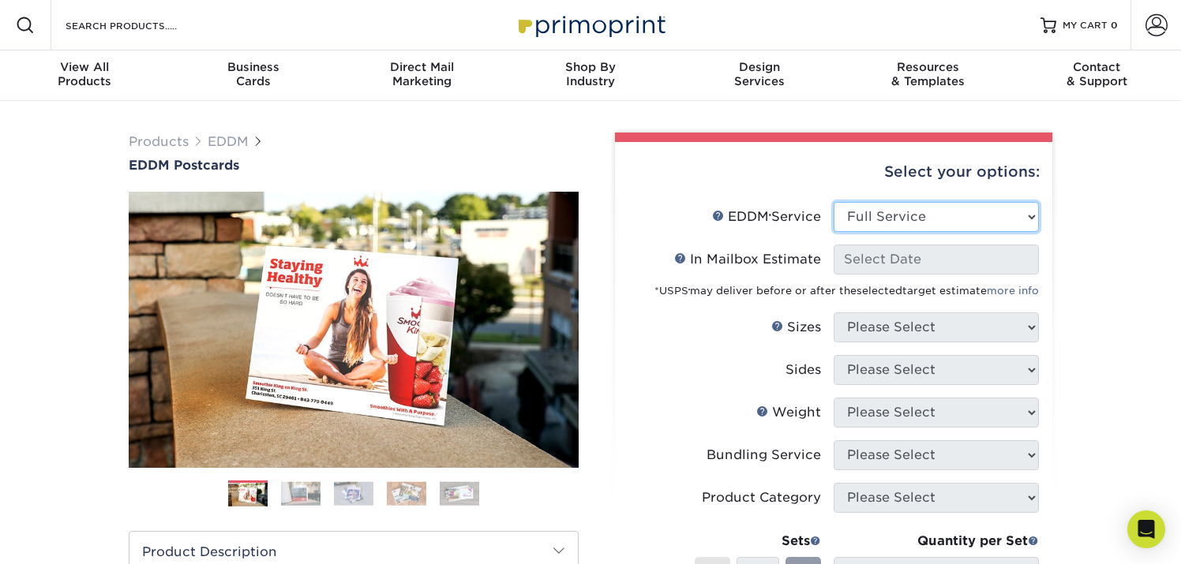
select select "-1"
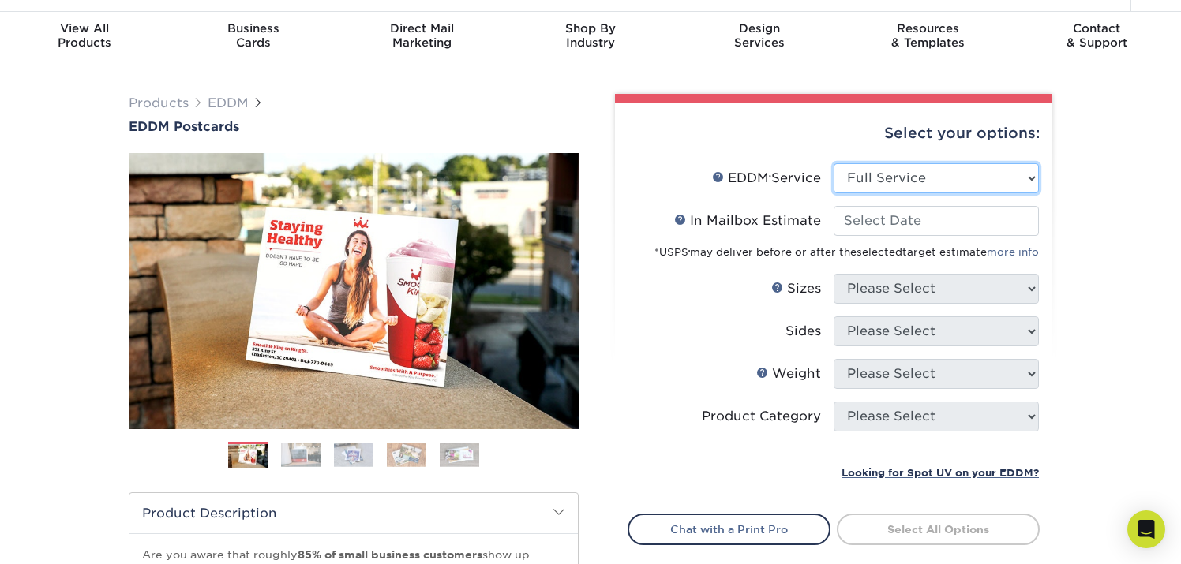
scroll to position [39, 0]
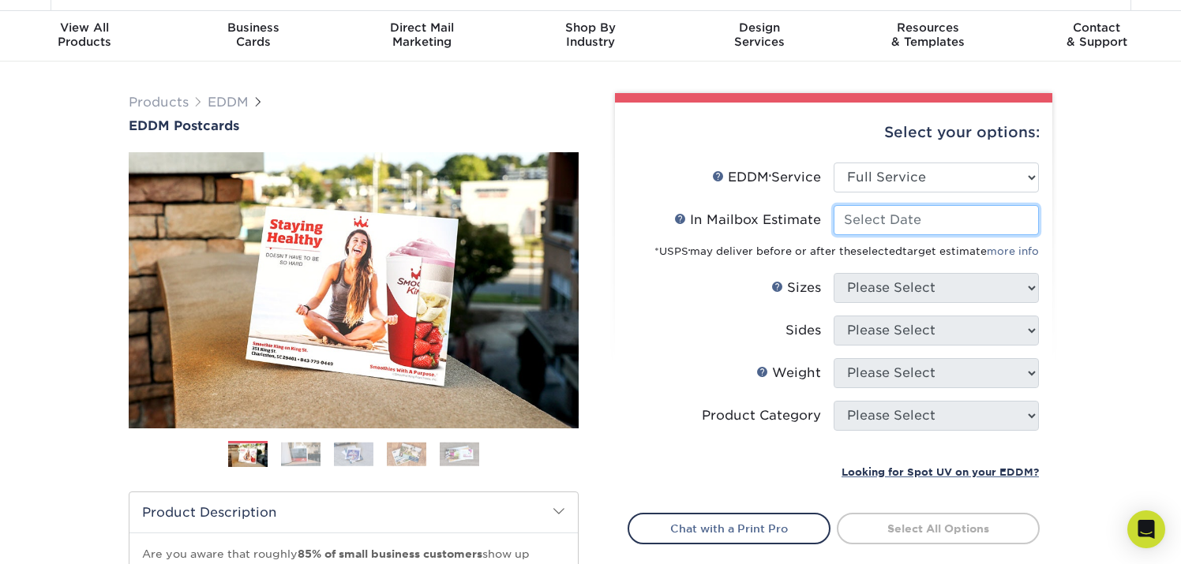
click at [951, 222] on input "In Mailbox Estimate Help In Mailbox Estimate" at bounding box center [936, 220] width 205 height 30
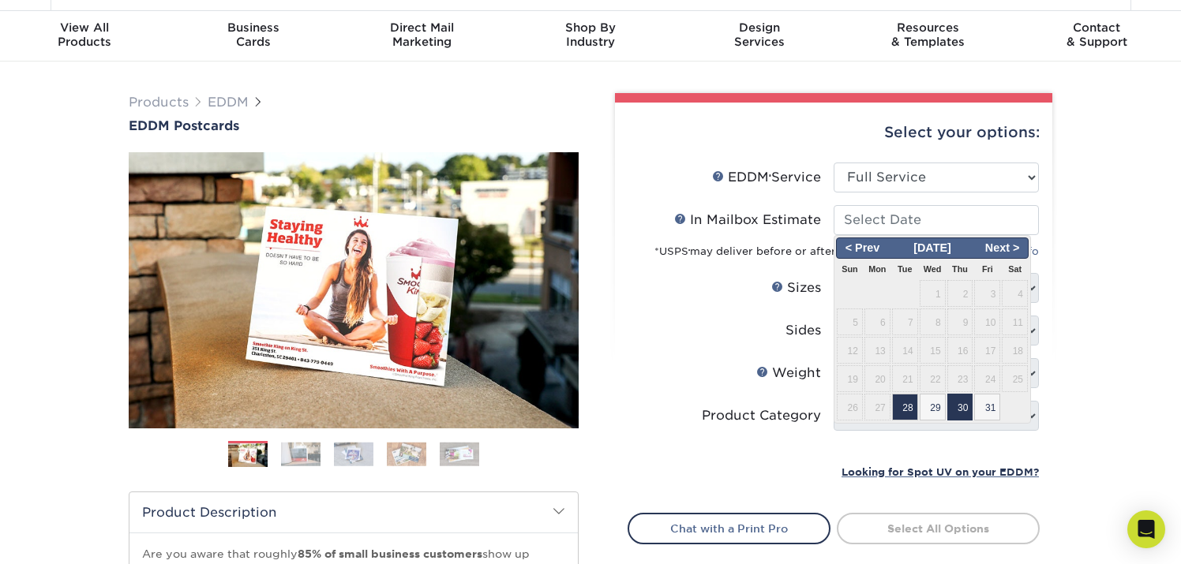
click at [962, 403] on span "30" at bounding box center [960, 407] width 26 height 27
type input "2025-10-30"
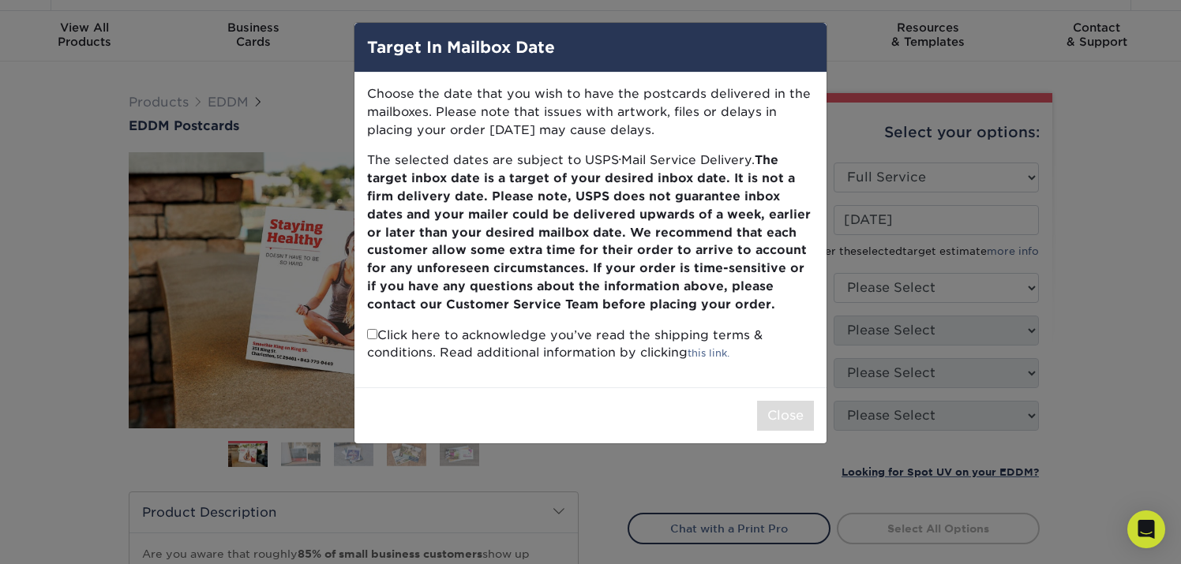
click at [1146, 227] on div "Target In Mailbox Date Choose the date that you wish to have the postcards deli…" at bounding box center [590, 282] width 1181 height 564
click at [665, 339] on p "Click here to acknowledge you’ve read the shipping terms & conditions. Read add…" at bounding box center [590, 345] width 447 height 36
click at [377, 340] on p "Click here to acknowledge you’ve read the shipping terms & conditions. Read add…" at bounding box center [590, 345] width 447 height 36
click at [371, 332] on input "checkbox" at bounding box center [372, 334] width 10 height 10
checkbox input "true"
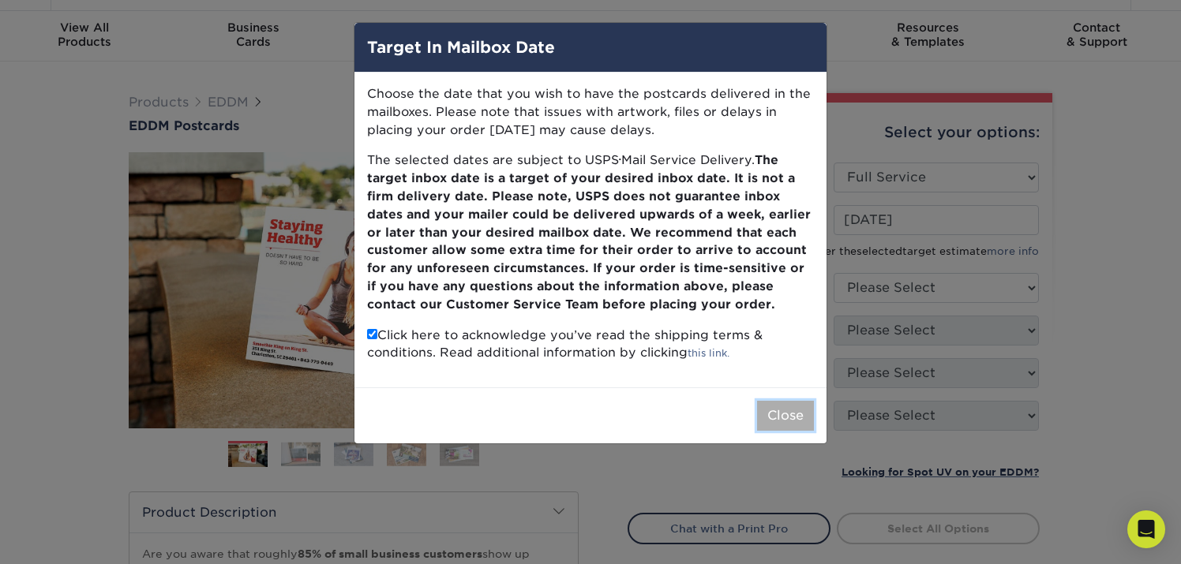
click at [802, 414] on button "Close" at bounding box center [785, 416] width 57 height 30
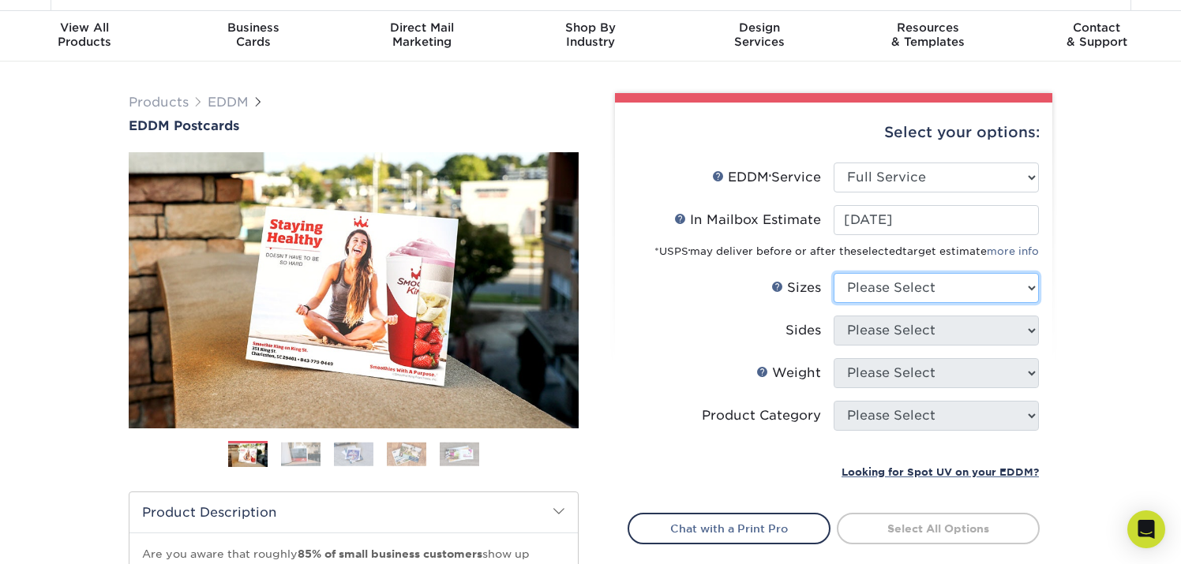
click at [954, 286] on select "Please Select 4.5" x 12" 6" x 12" 6.5" x 8" 6.5" x 9" 6.5" x 12" 7" x 8.5" 8" x…" at bounding box center [936, 288] width 205 height 30
select select "4.50x12.00"
click at [834, 273] on select "Please Select 4.5" x 12" 6" x 12" 6.5" x 8" 6.5" x 9" 6.5" x 12" 7" x 8.5" 8" x…" at bounding box center [936, 288] width 205 height 30
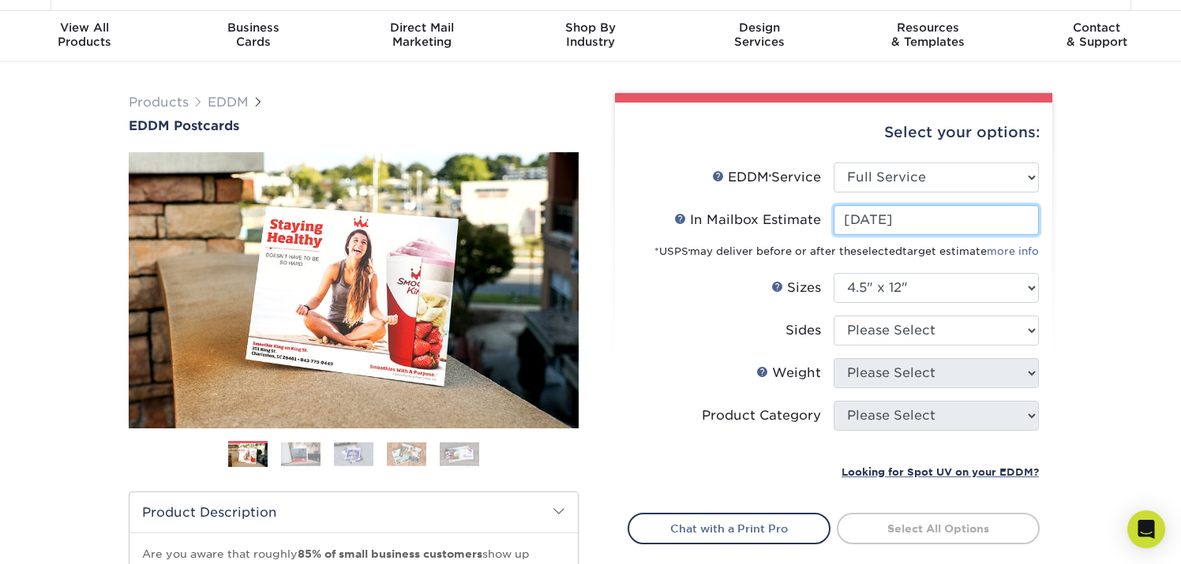
click at [931, 219] on input "2025-10-30" at bounding box center [936, 220] width 205 height 30
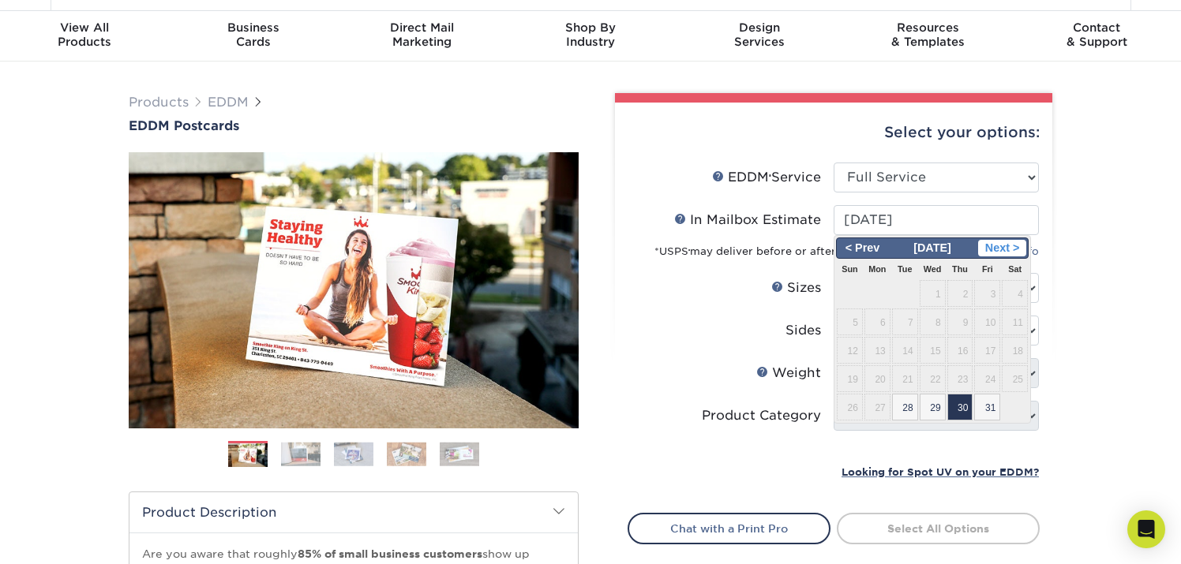
click at [1014, 253] on span "Next >" at bounding box center [1002, 248] width 48 height 17
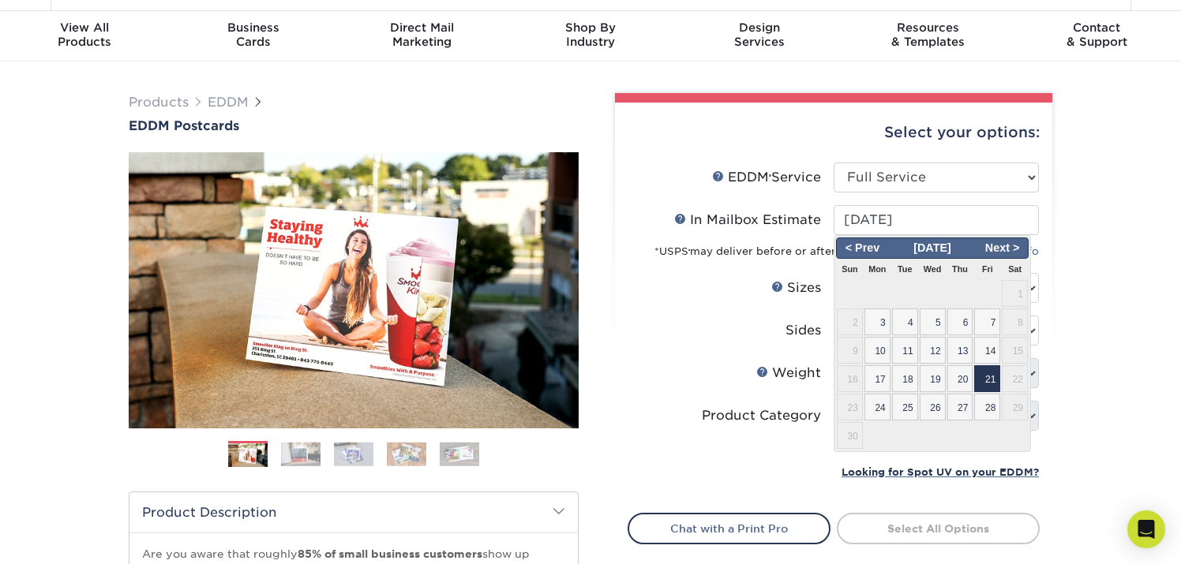
click at [989, 376] on span "21" at bounding box center [987, 379] width 26 height 27
type input "2025-11-21"
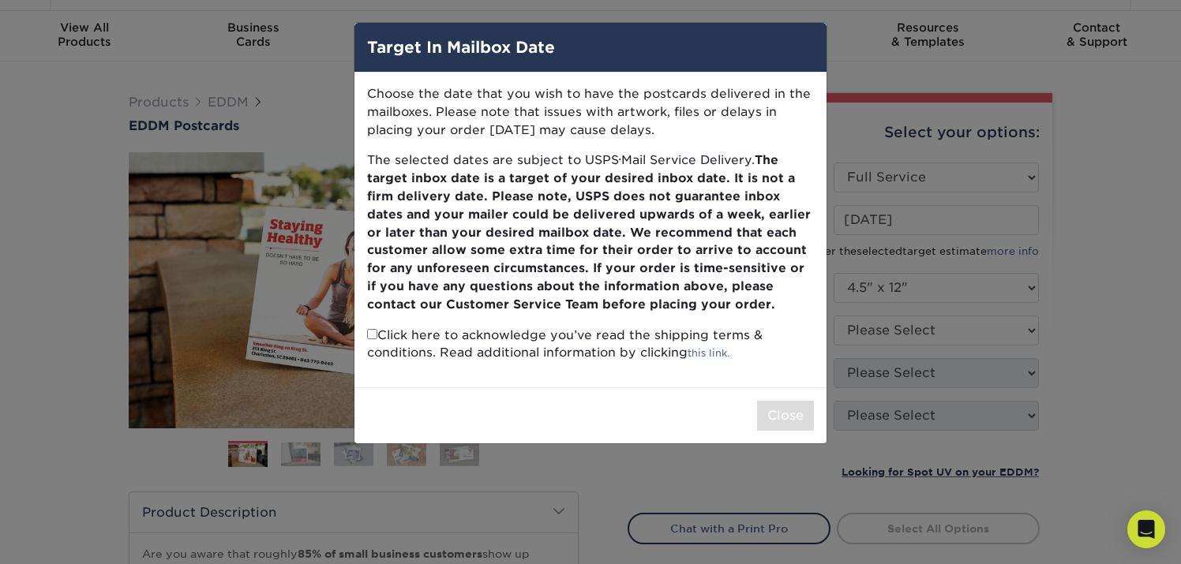
click at [371, 334] on input "checkbox" at bounding box center [372, 334] width 10 height 10
checkbox input "true"
click at [796, 419] on button "Close" at bounding box center [785, 416] width 57 height 30
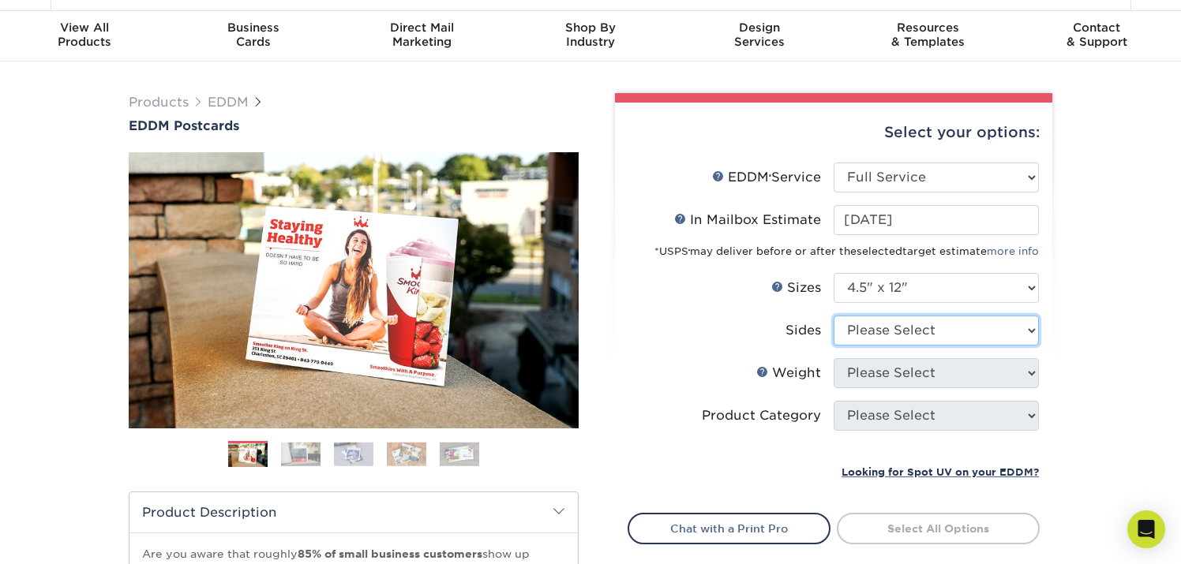
click at [965, 337] on select "Please Select Print Both Sides Print Front Only" at bounding box center [936, 331] width 205 height 30
select select "13abbda7-1d64-4f25-8bb2-c179b224825d"
click at [834, 316] on select "Please Select Print Both Sides Print Front Only" at bounding box center [936, 331] width 205 height 30
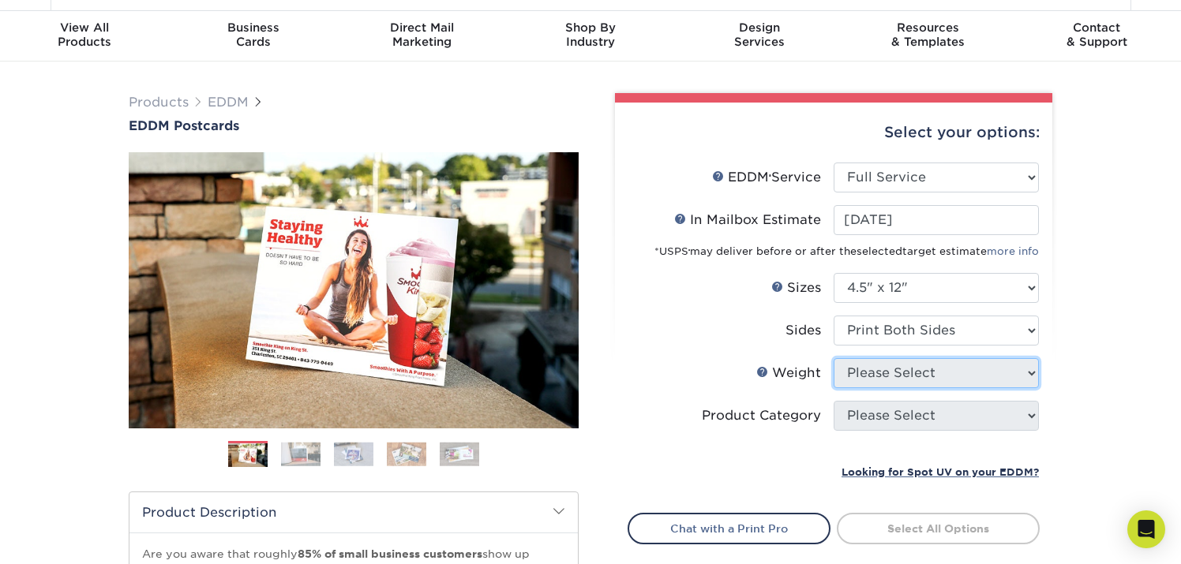
click at [955, 377] on select "Please Select" at bounding box center [936, 373] width 205 height 30
select select "16PT"
click at [834, 358] on select "Please Select 14PT 16PT" at bounding box center [936, 373] width 205 height 30
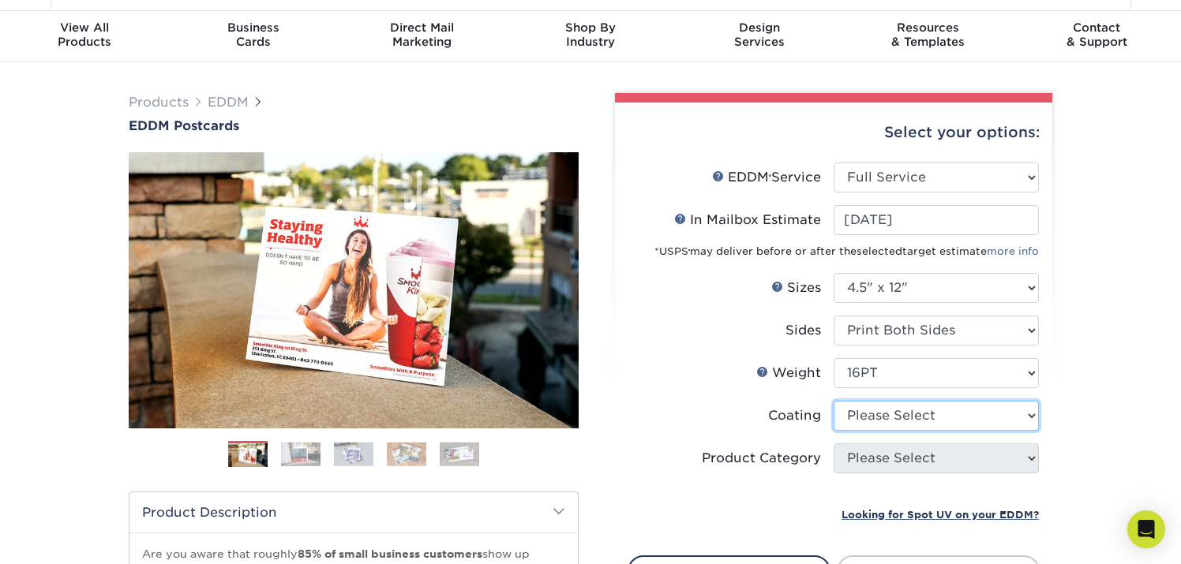
click at [995, 410] on select at bounding box center [936, 416] width 205 height 30
select select "1e8116af-acfc-44b1-83dc-8181aa338834"
click at [834, 401] on select at bounding box center [936, 416] width 205 height 30
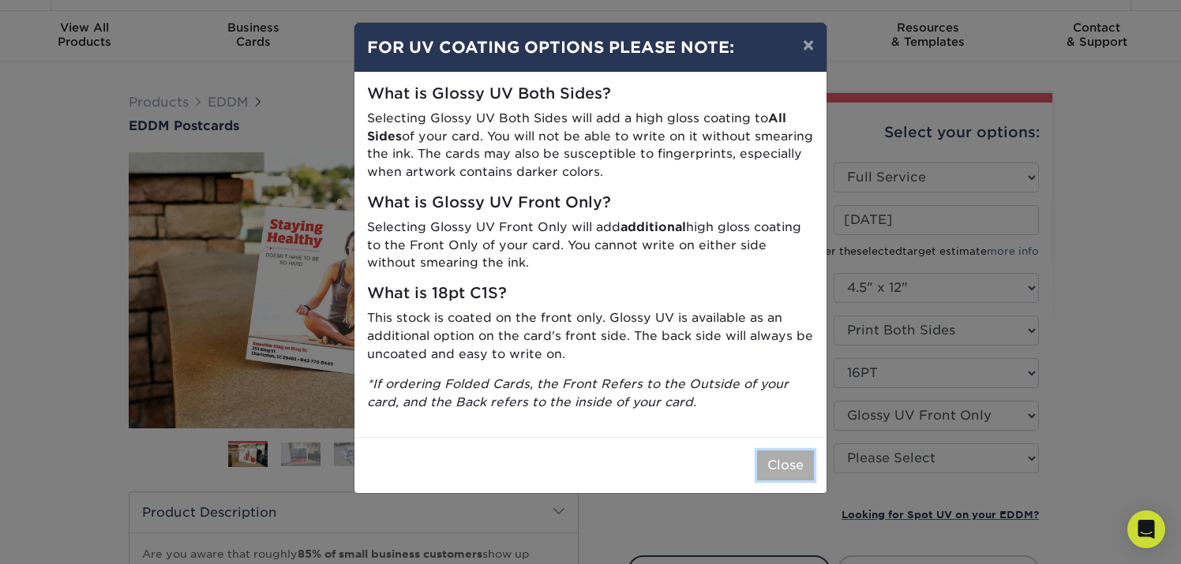
click at [783, 453] on button "Close" at bounding box center [785, 466] width 57 height 30
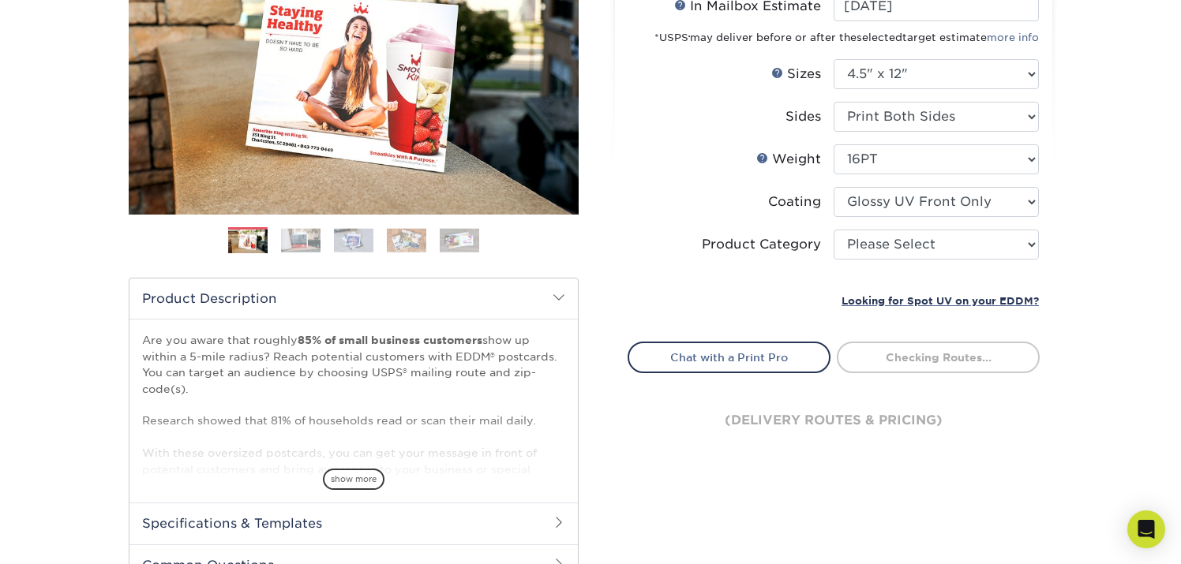
scroll to position [255, 0]
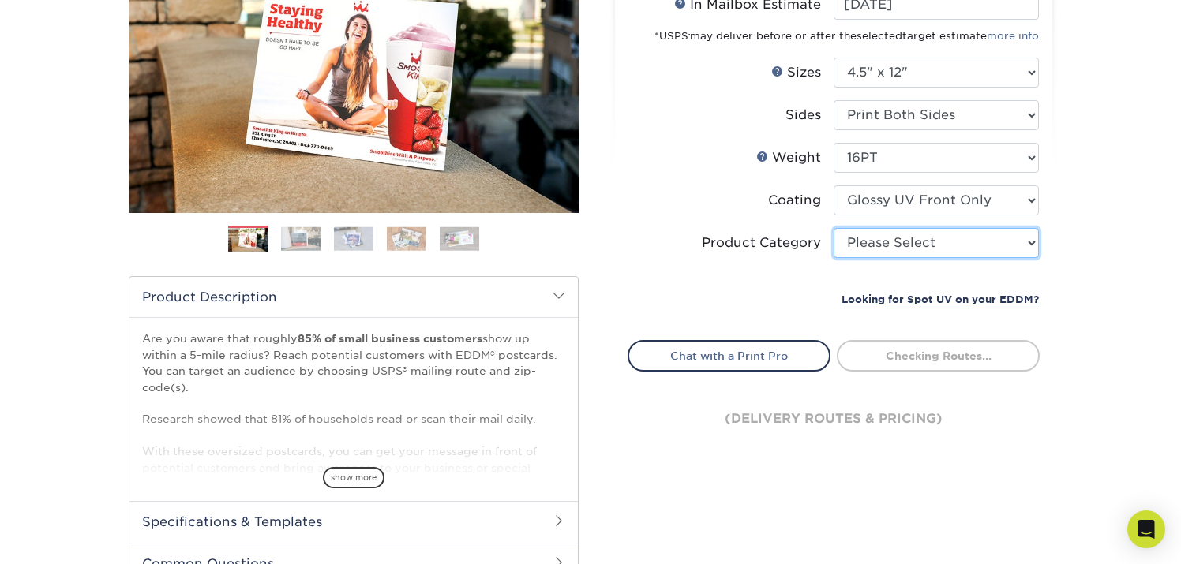
click at [942, 237] on select "Please Select Postcards" at bounding box center [936, 243] width 205 height 30
select select "9b7272e0-d6c8-4c3c-8e97-d3a1bcdab858"
click at [834, 228] on select "Please Select Postcards" at bounding box center [936, 243] width 205 height 30
click at [925, 273] on li "Sets - 1 + Quantity per Set Processing... (Price includes envelopes)" at bounding box center [833, 280] width 411 height 19
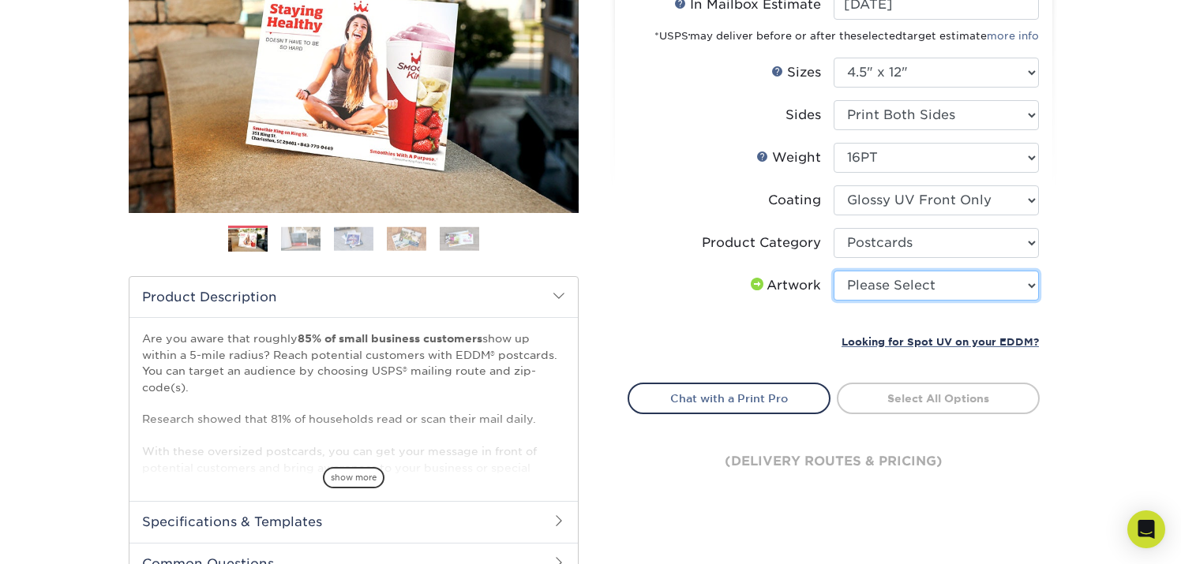
click at [901, 289] on select "Please Select I will upload files I need a design - $150" at bounding box center [936, 286] width 205 height 30
select select "upload"
click at [834, 271] on select "Please Select I will upload files I need a design - $150" at bounding box center [936, 286] width 205 height 30
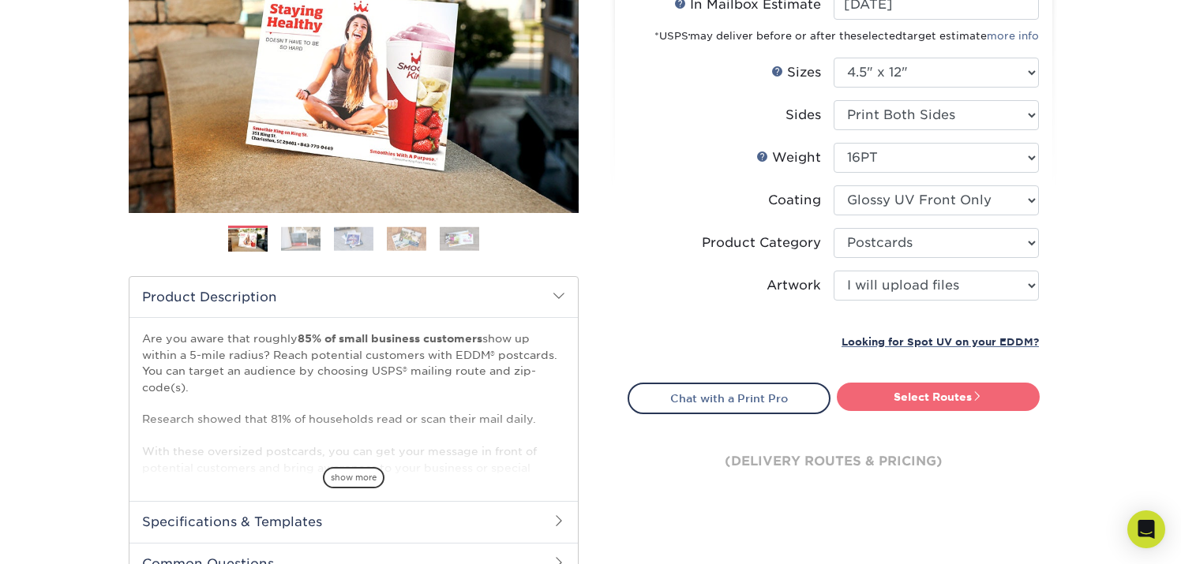
click at [875, 392] on link "Select Routes" at bounding box center [938, 397] width 203 height 28
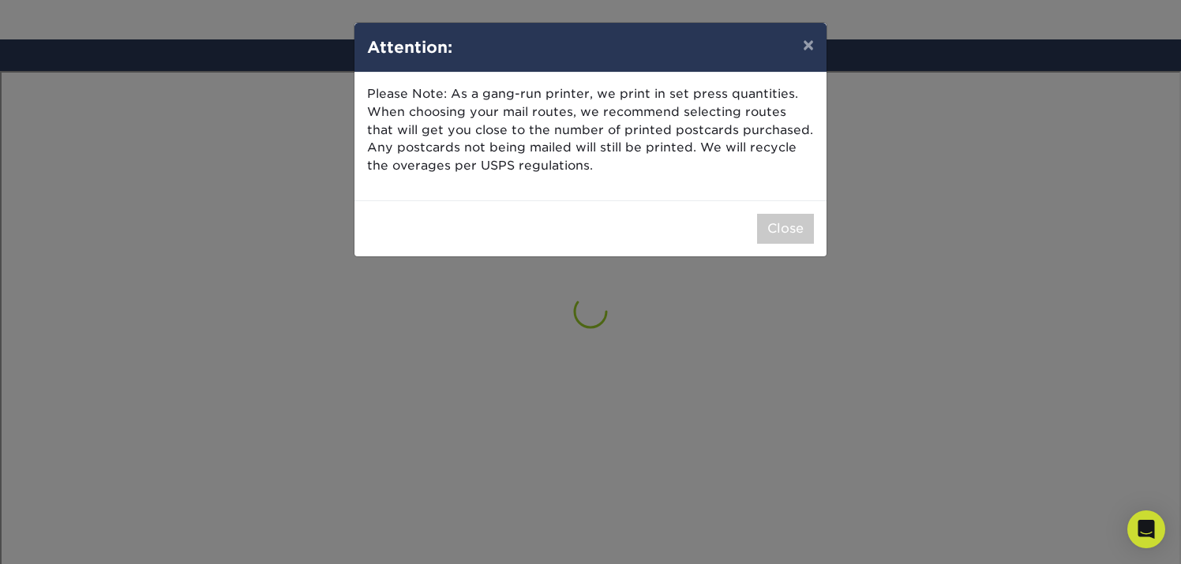
scroll to position [920, 0]
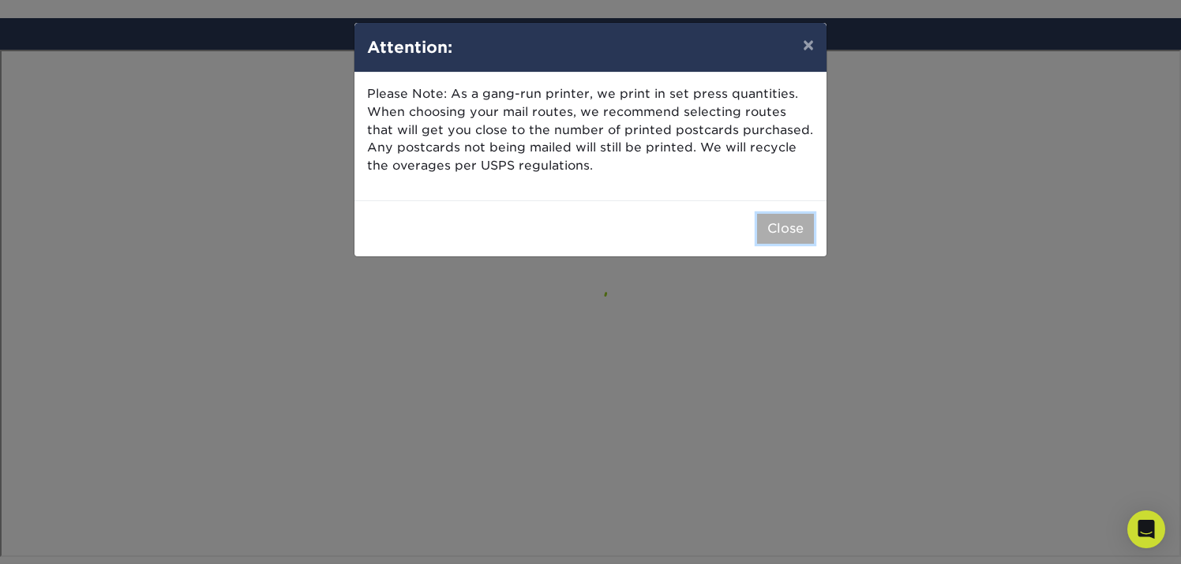
click at [779, 218] on button "Close" at bounding box center [785, 229] width 57 height 30
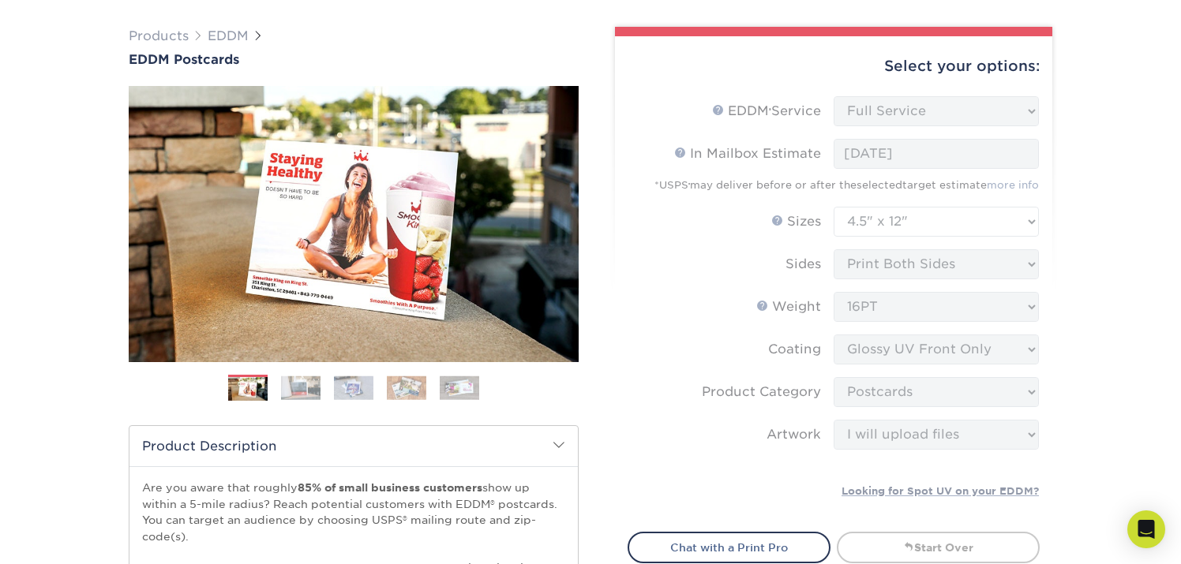
scroll to position [0, 0]
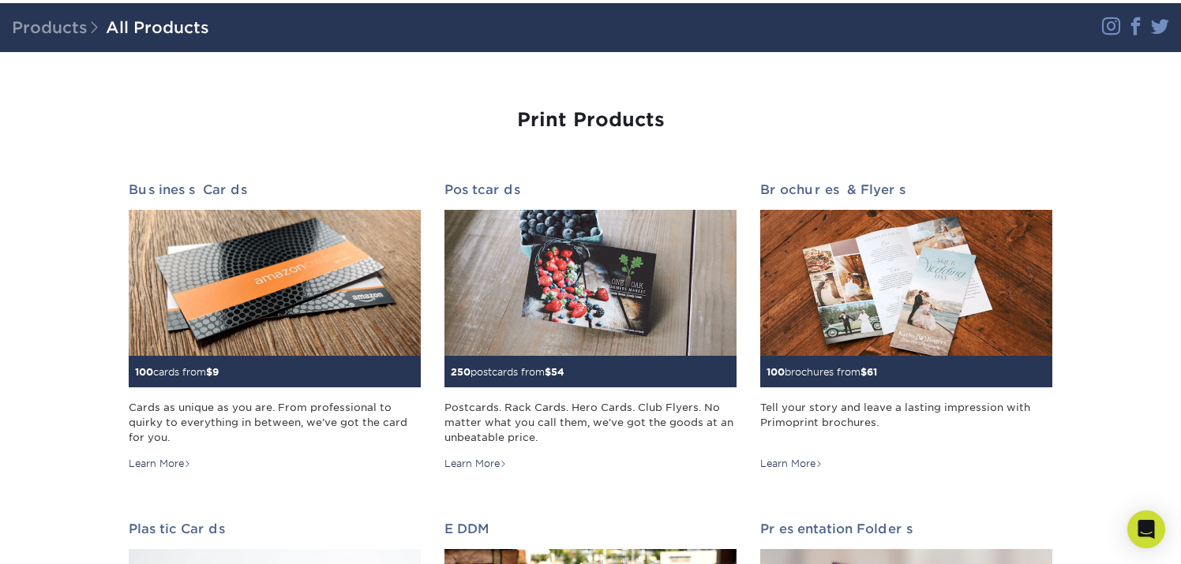
scroll to position [107, 0]
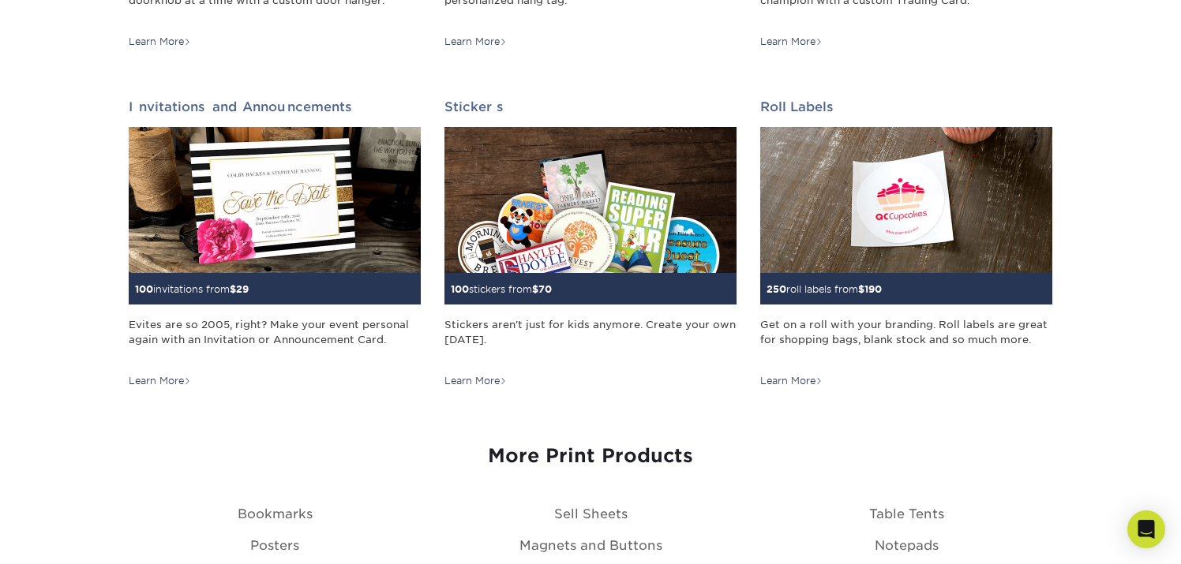
scroll to position [1541, 0]
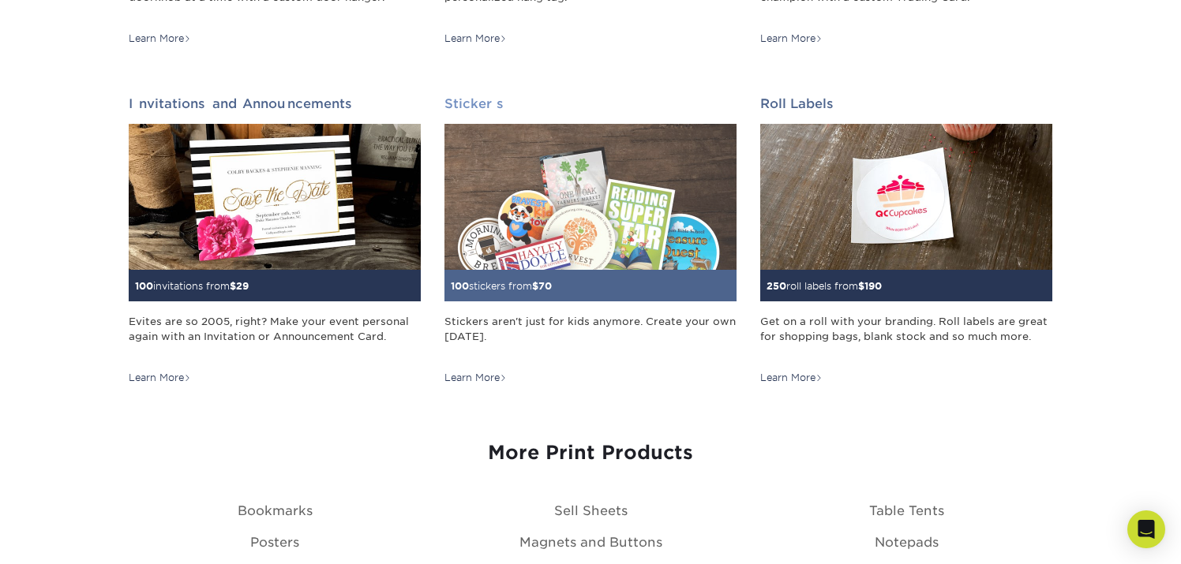
click at [623, 287] on div "100 stickers from $ 70" at bounding box center [590, 286] width 292 height 32
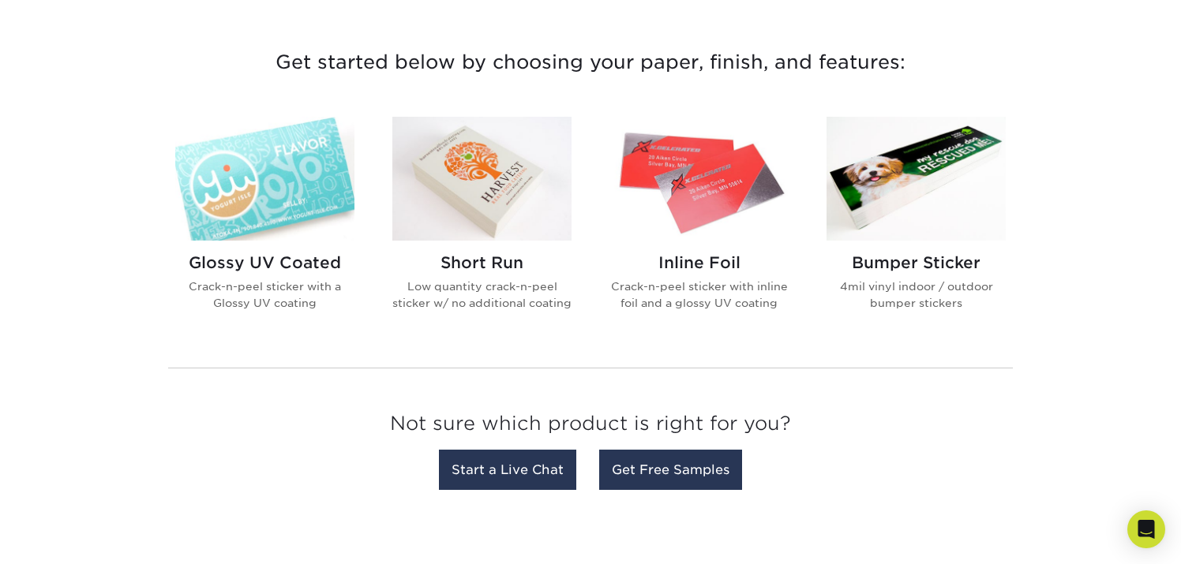
scroll to position [606, 0]
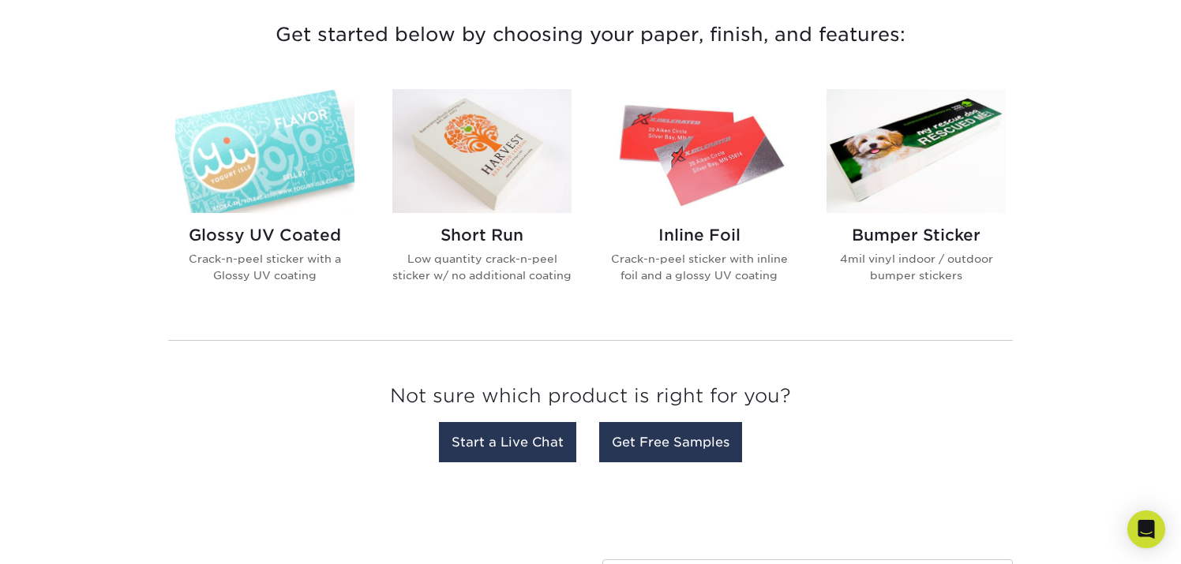
click at [556, 328] on div "Glossy UV Coated Crack-n-peel sticker with a Glossy UV coating Short Run Low qu…" at bounding box center [590, 198] width 868 height 257
click at [545, 328] on div "Glossy UV Coated Crack-n-peel sticker with a Glossy UV coating Short Run Low qu…" at bounding box center [590, 198] width 868 height 257
click at [575, 328] on div "Glossy UV Coated Crack-n-peel sticker with a Glossy UV coating Short Run Low qu…" at bounding box center [590, 198] width 868 height 257
click at [554, 349] on div "Glossy UV Coated Crack-n-peel sticker with a Glossy UV coating Short Run Low qu…" at bounding box center [590, 289] width 868 height 439
click at [558, 324] on div "Glossy UV Coated Crack-n-peel sticker with a Glossy UV coating Short Run Low qu…" at bounding box center [590, 198] width 868 height 257
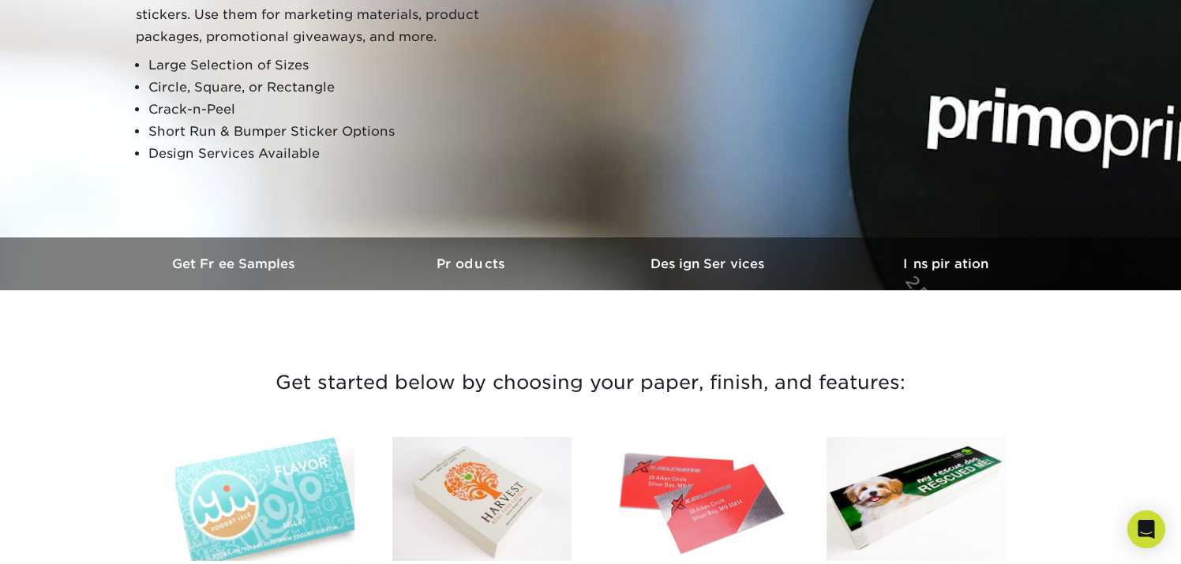
scroll to position [0, 0]
